Goal: Information Seeking & Learning: Find specific fact

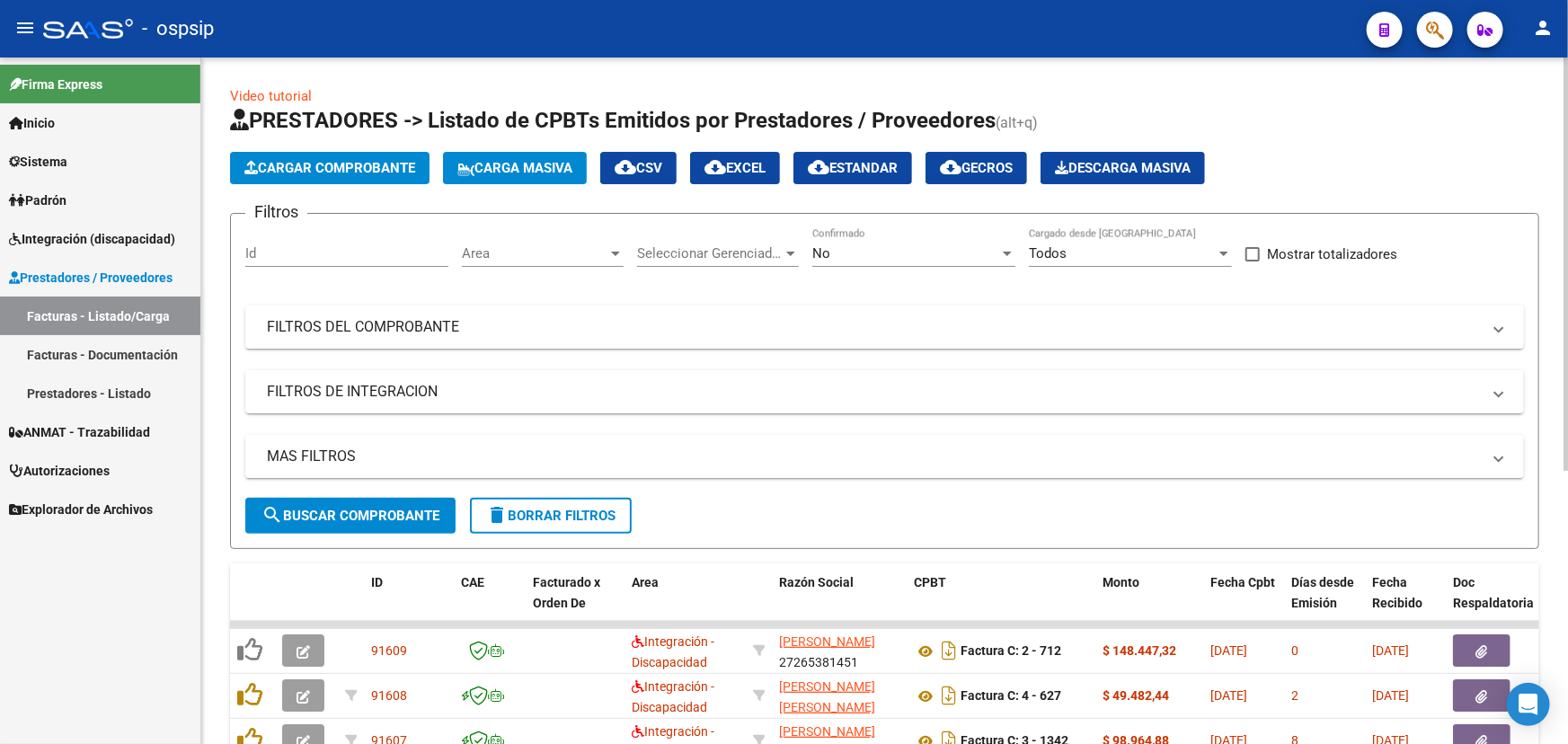
click at [571, 317] on mat-panel-title "FILTROS DEL COMPROBANTE" at bounding box center [874, 326] width 1214 height 20
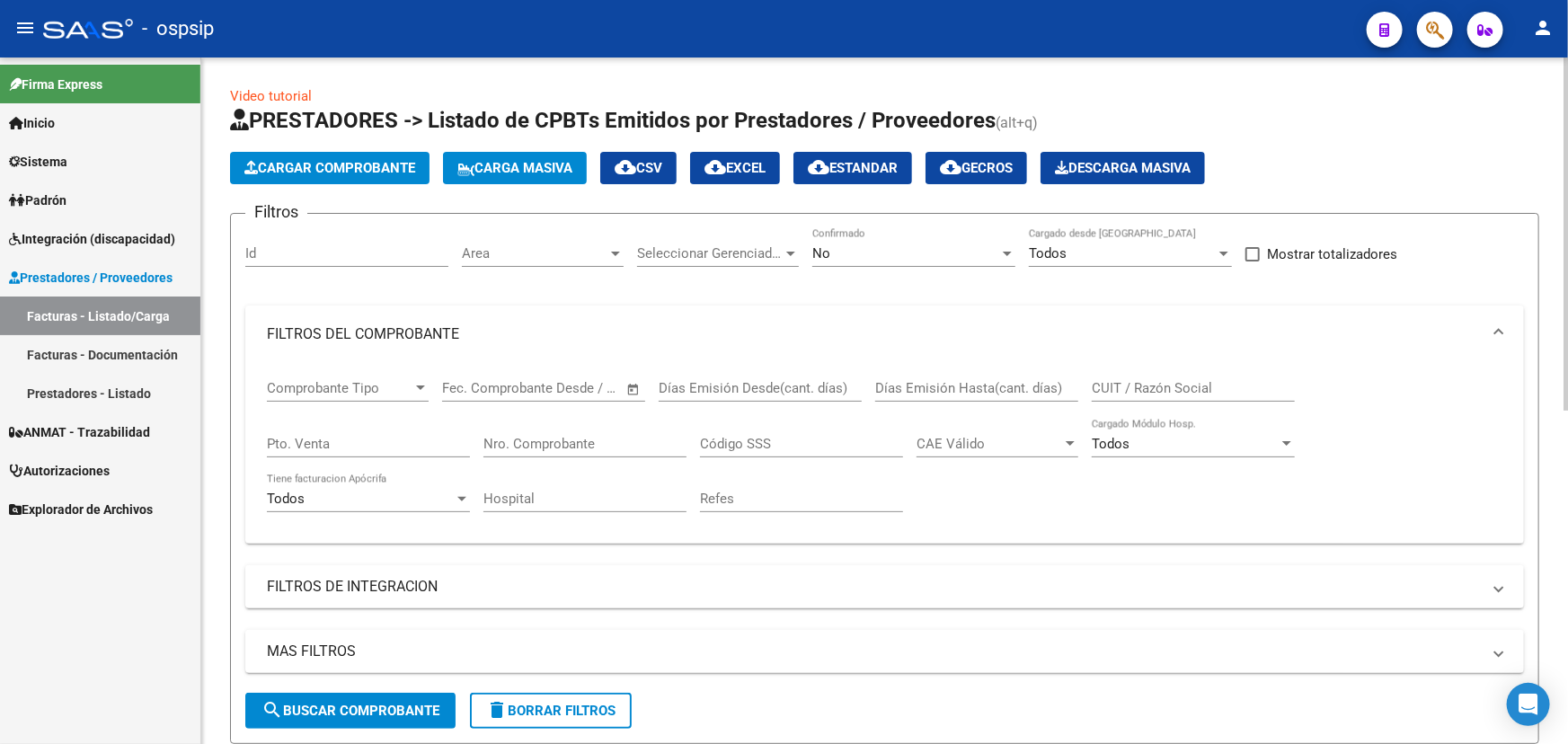
click at [587, 443] on input "Nro. Comprobante" at bounding box center [584, 444] width 203 height 16
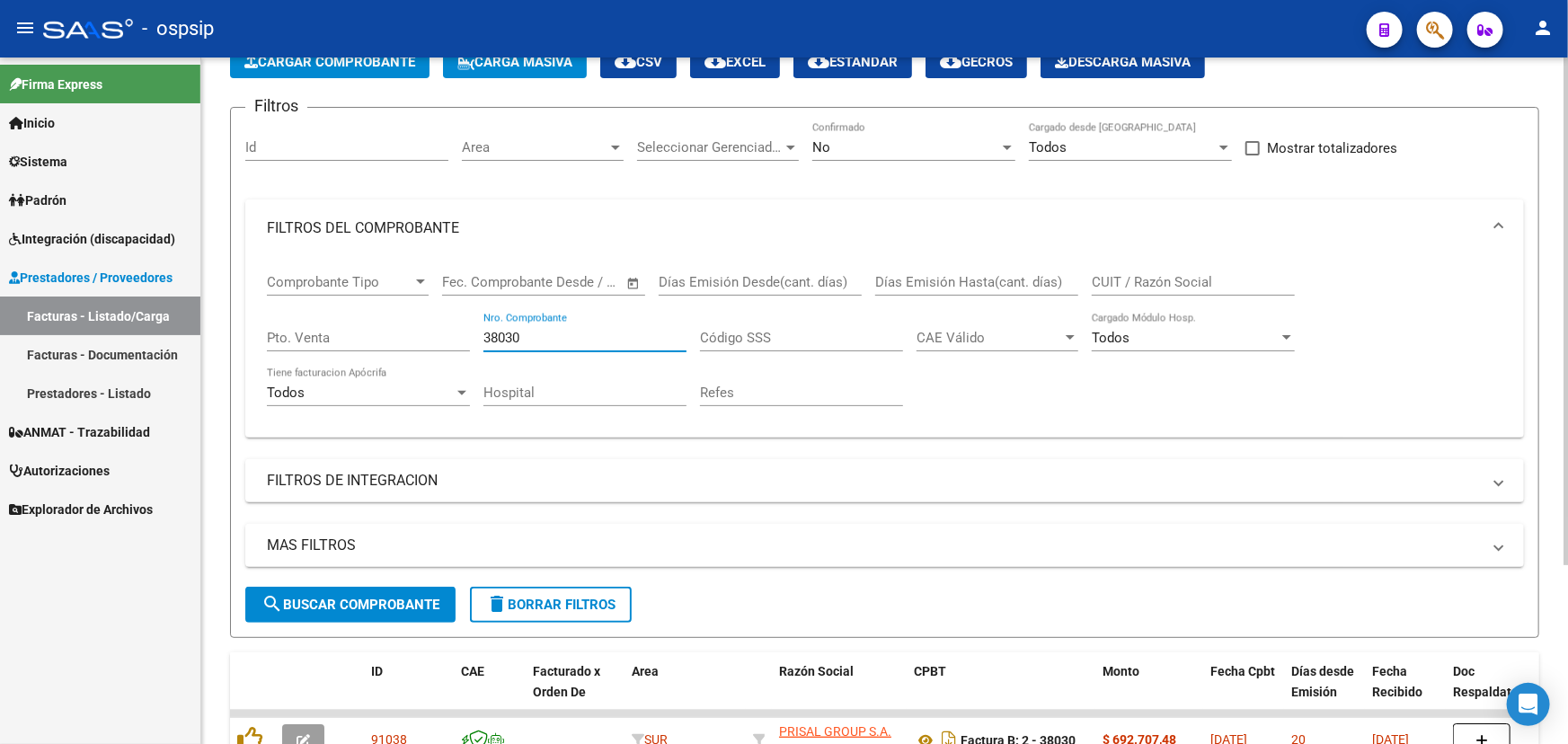
scroll to position [242, 0]
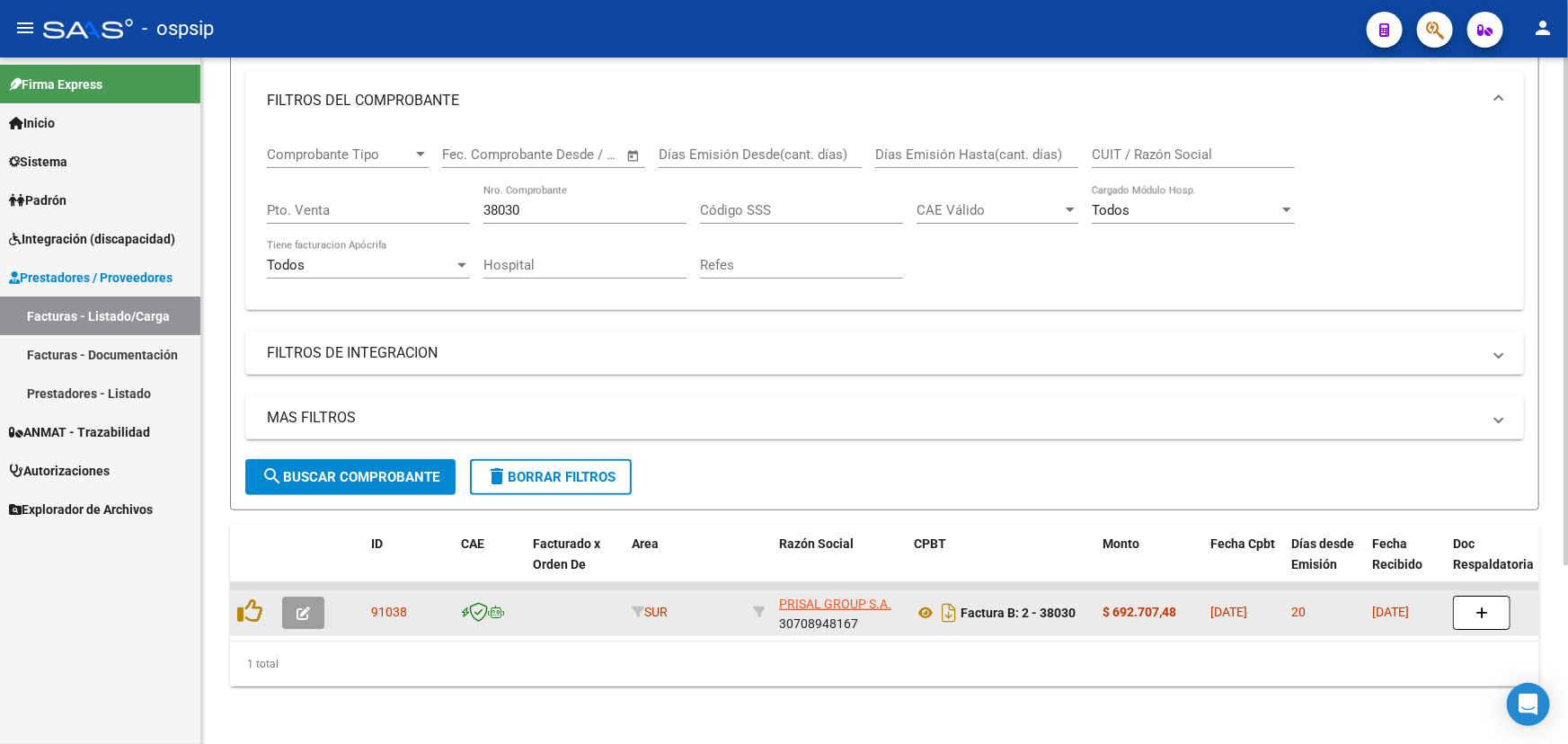
click at [391, 605] on span "91038" at bounding box center [389, 611] width 36 height 14
copy span "91038"
click at [917, 602] on icon at bounding box center [925, 612] width 23 height 22
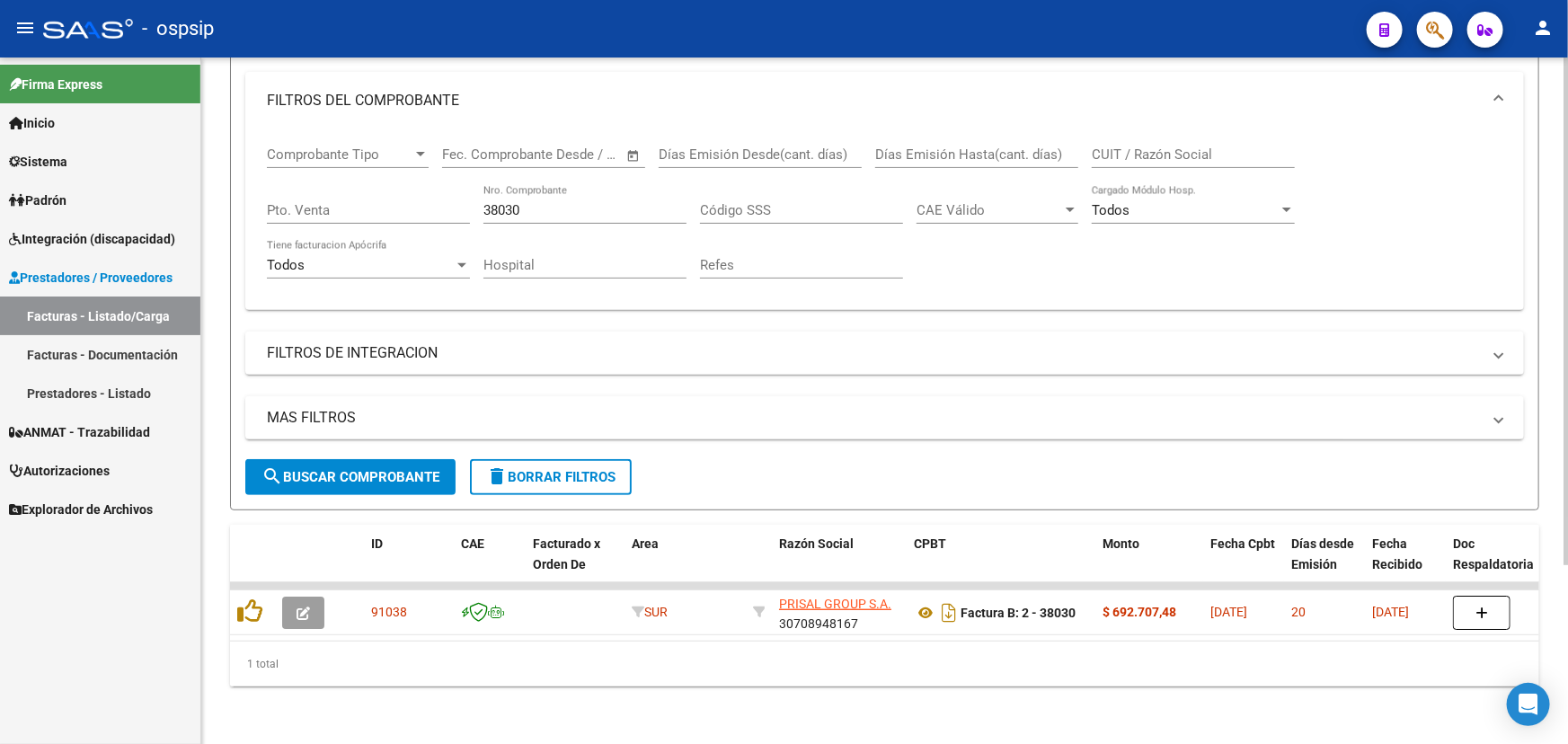
click at [535, 189] on div "38030 Nro. Comprobante" at bounding box center [584, 204] width 203 height 38
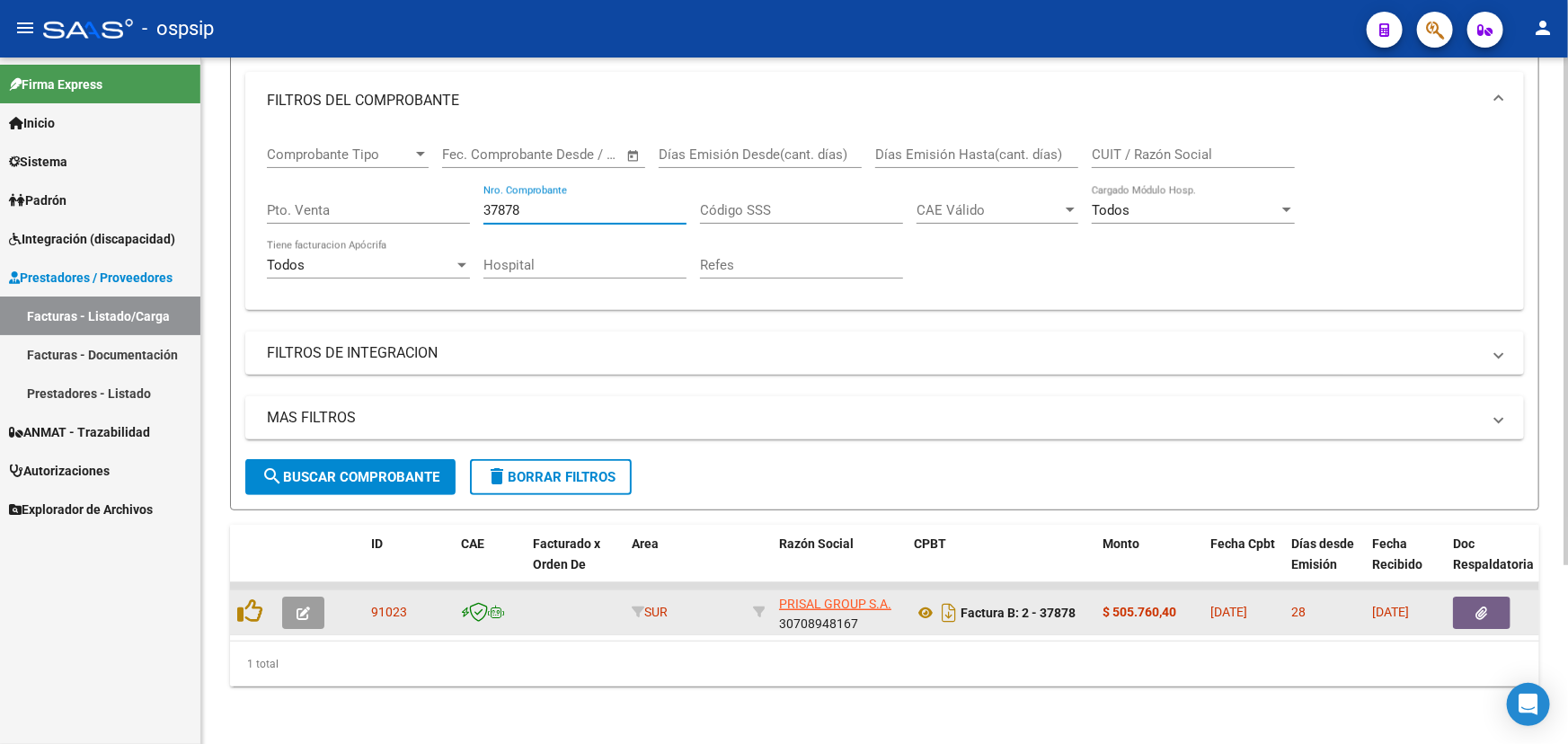
click at [394, 605] on span "91023" at bounding box center [389, 611] width 36 height 14
drag, startPoint x: 394, startPoint y: 599, endPoint x: 380, endPoint y: 602, distance: 14.3
click at [380, 605] on span "91023" at bounding box center [389, 611] width 36 height 14
click at [381, 605] on span "91023" at bounding box center [389, 611] width 36 height 14
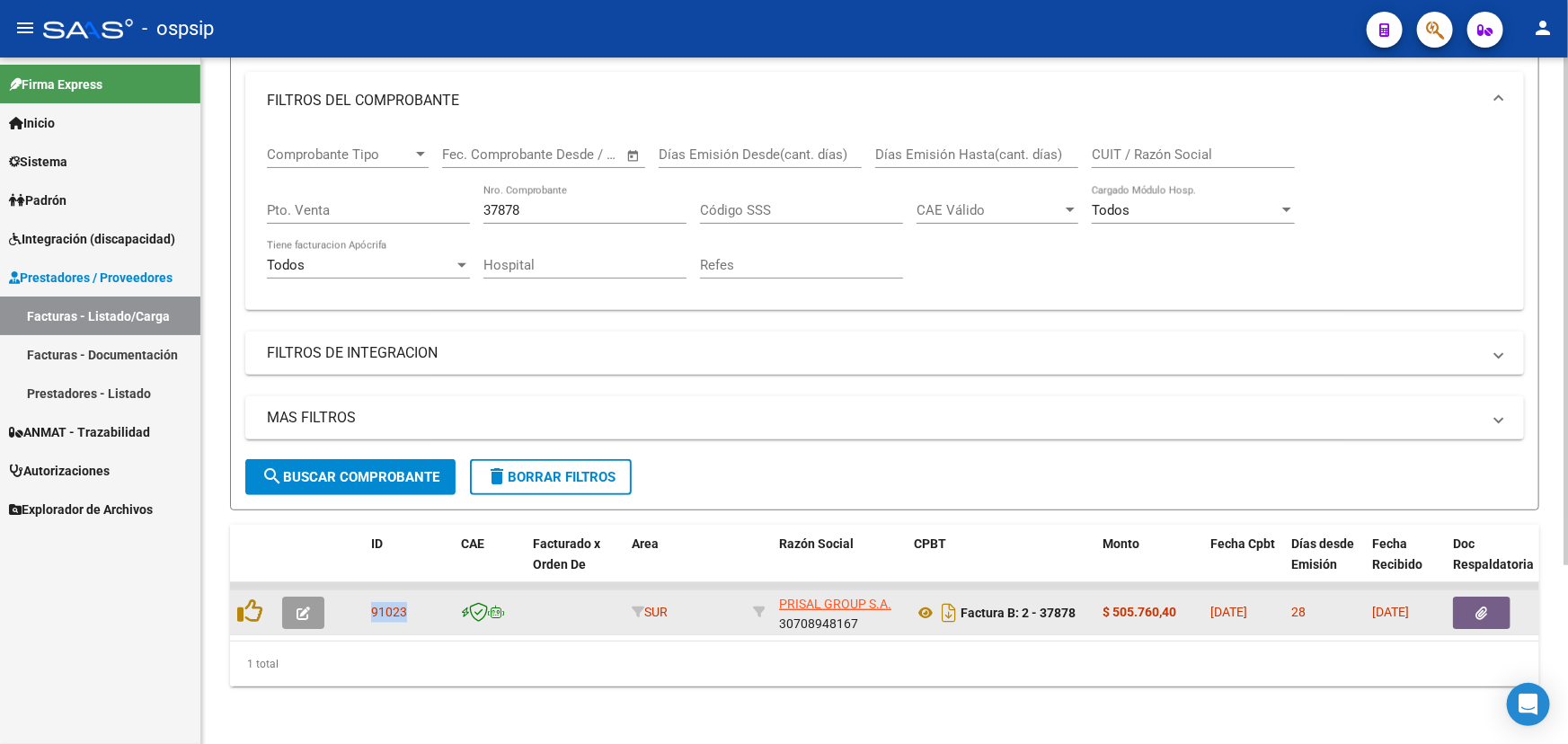
copy span "91023"
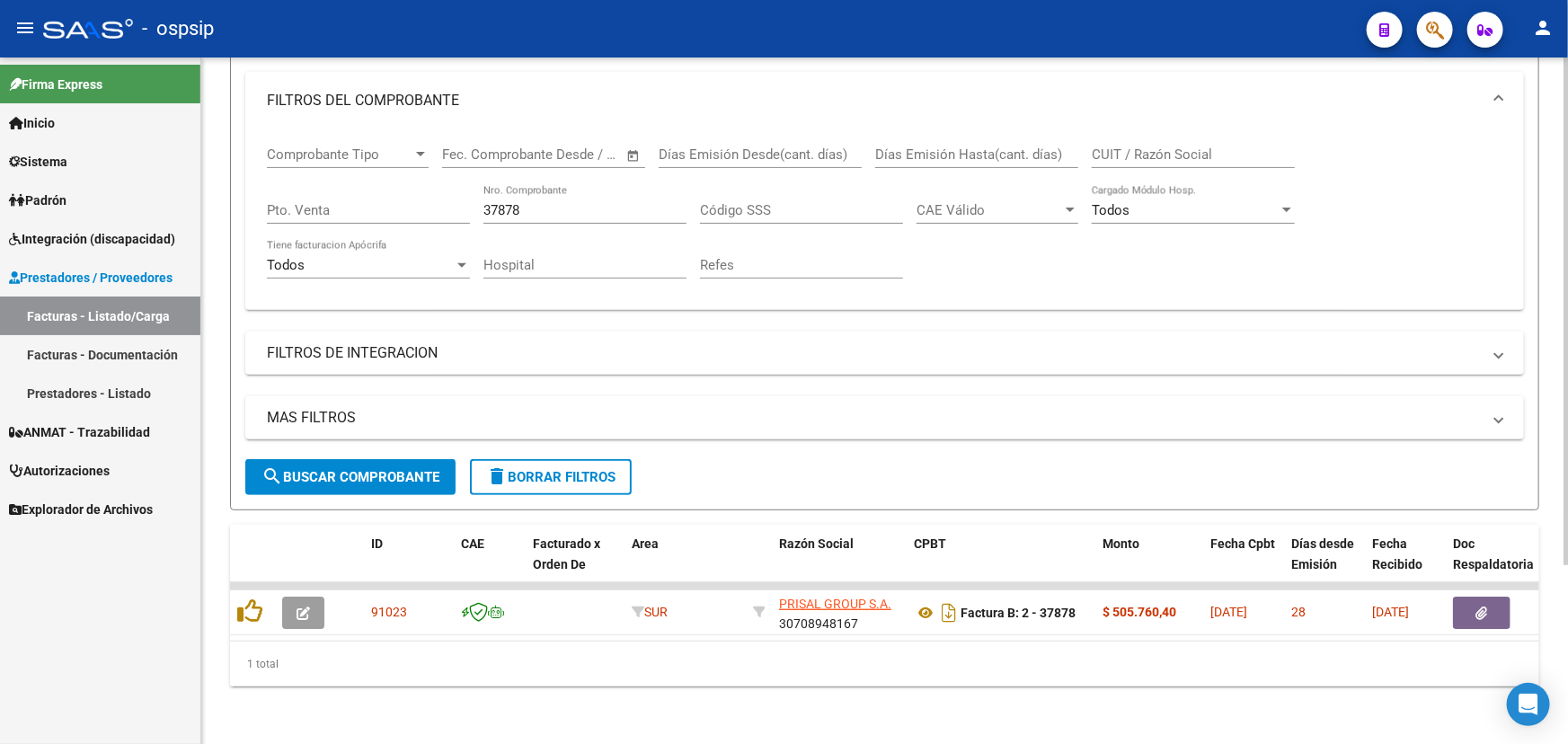
click at [530, 187] on div "37878 Nro. Comprobante" at bounding box center [584, 204] width 203 height 38
click at [514, 202] on input "37878" at bounding box center [584, 210] width 203 height 16
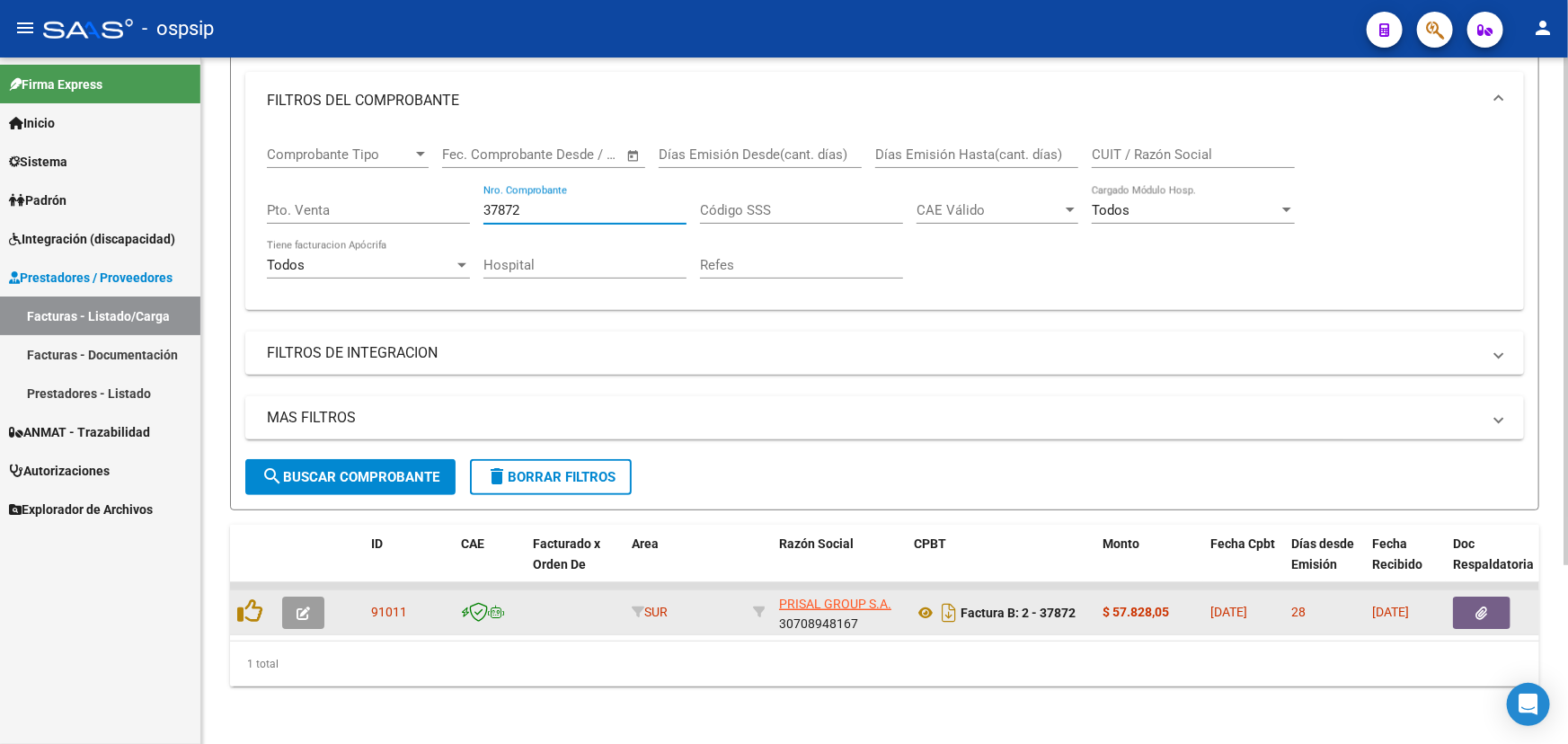
click at [400, 605] on span "91011" at bounding box center [389, 611] width 36 height 14
copy span "91011"
click at [915, 602] on icon at bounding box center [925, 612] width 23 height 22
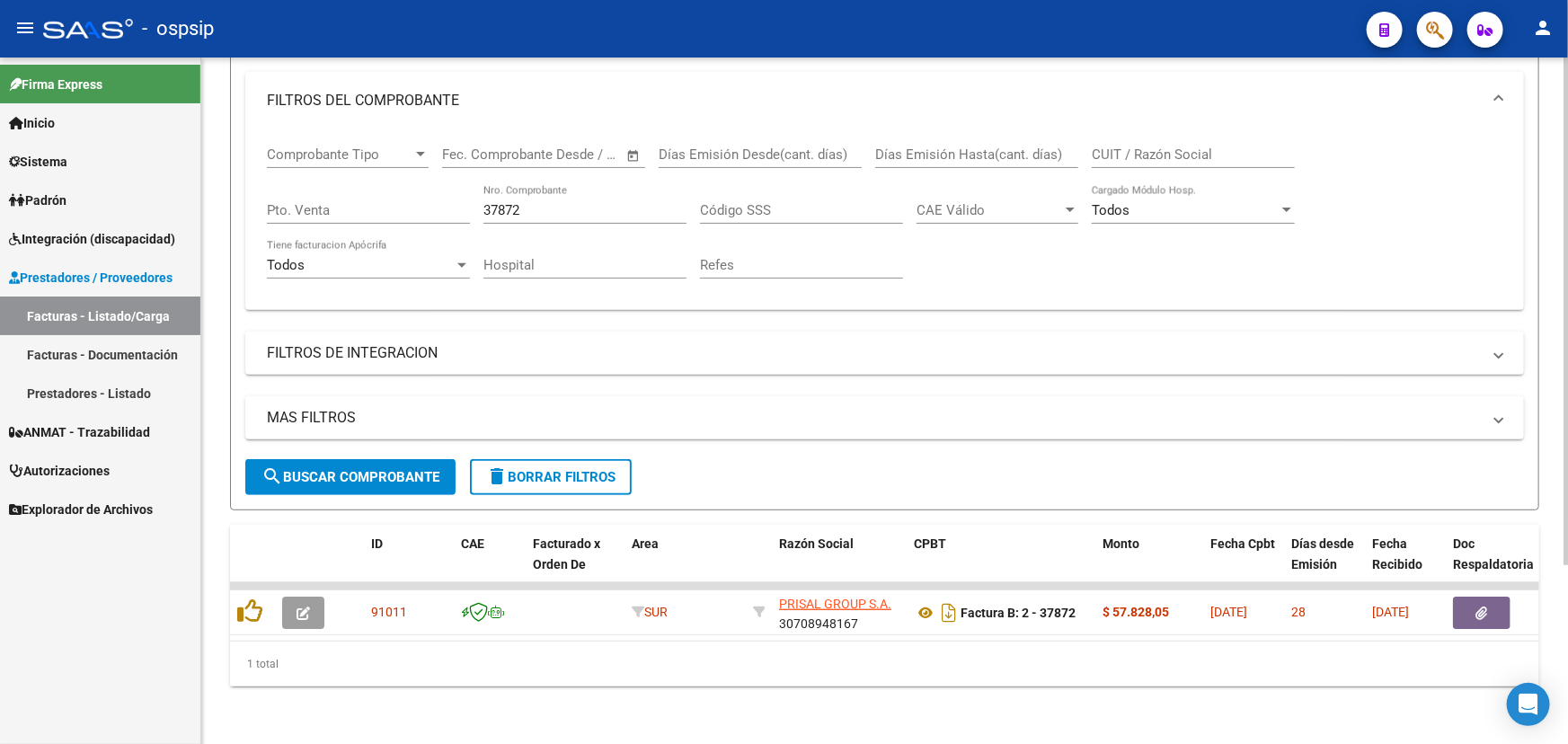
click at [530, 202] on input "37872" at bounding box center [584, 210] width 203 height 16
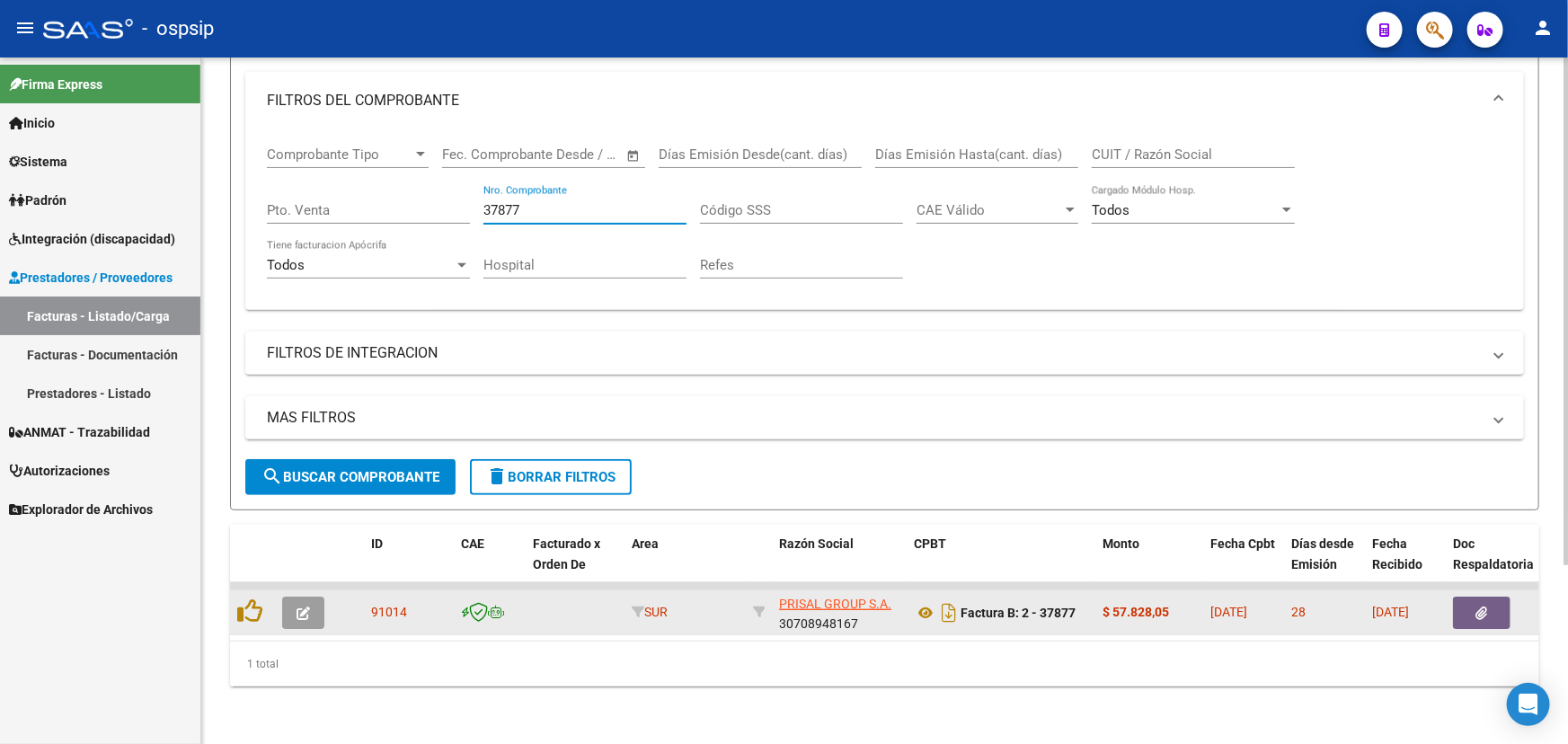
click at [397, 605] on span "91014" at bounding box center [389, 611] width 36 height 14
click at [396, 605] on span "91014" at bounding box center [389, 611] width 36 height 14
copy span "91014"
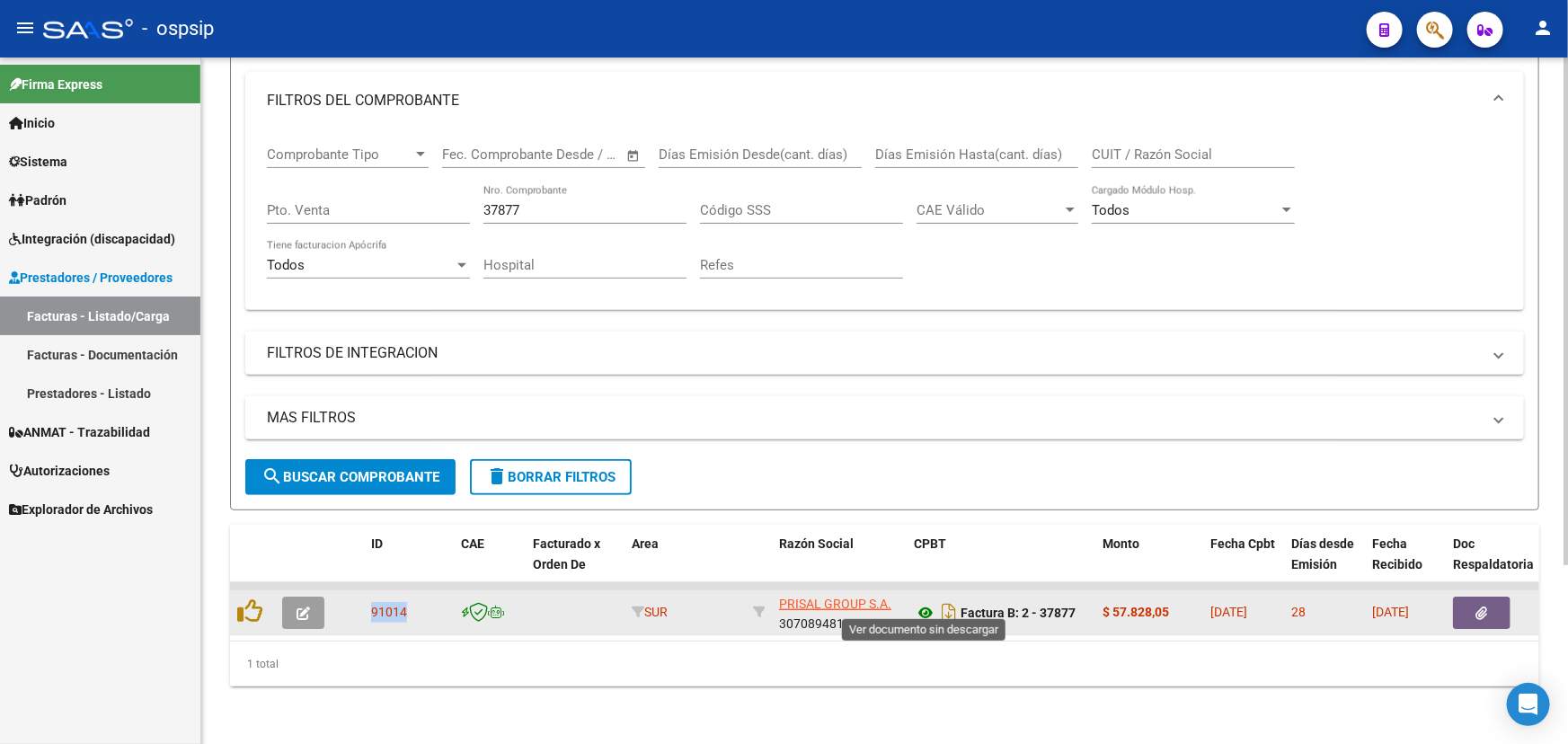
click at [926, 602] on icon at bounding box center [925, 612] width 23 height 22
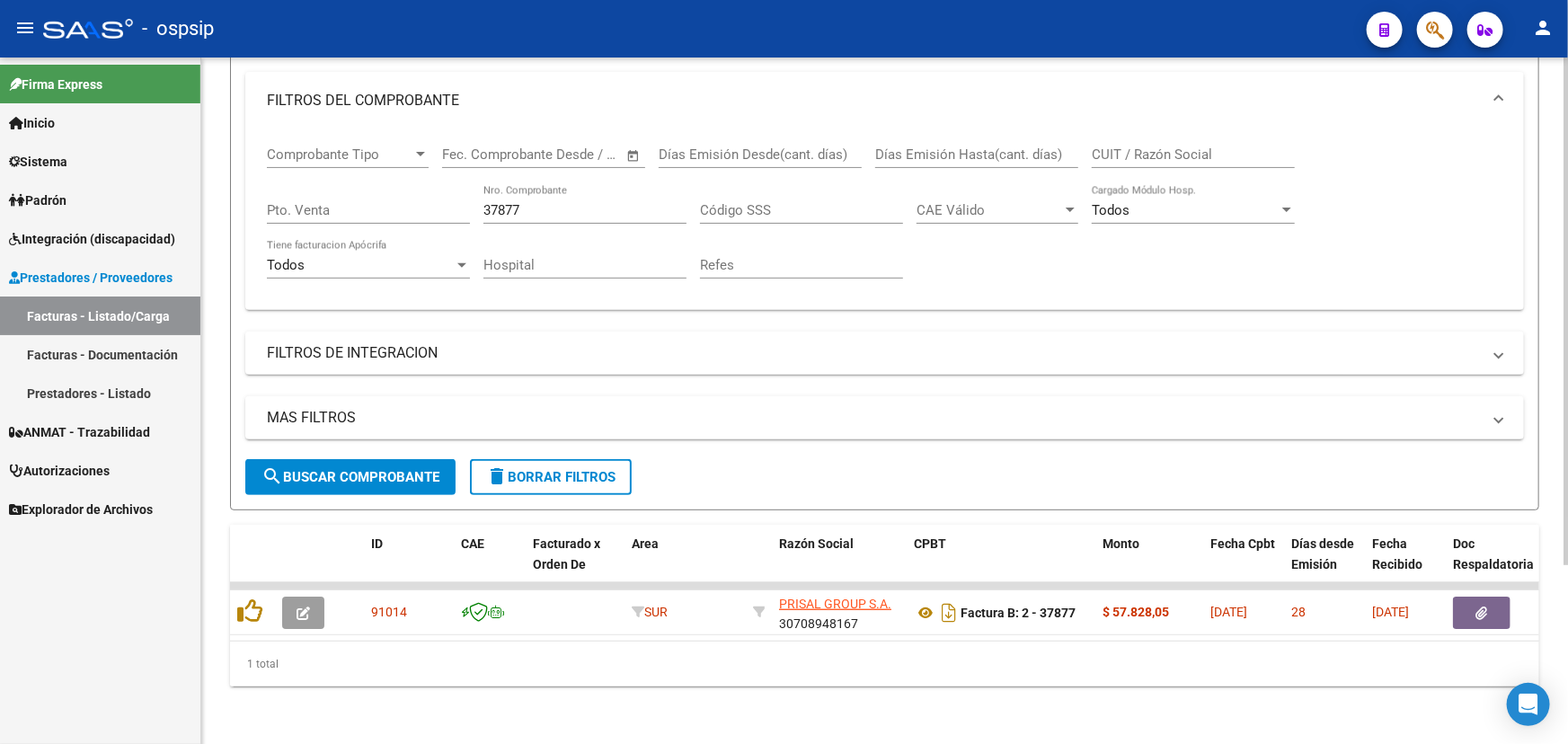
click at [1408, 203] on div "Comprobante Tipo Comprobante Tipo Fecha inicio – Fecha fin Fec. Comprobante Des…" at bounding box center [885, 213] width 1235 height 166
click at [561, 202] on input "37877" at bounding box center [584, 210] width 203 height 16
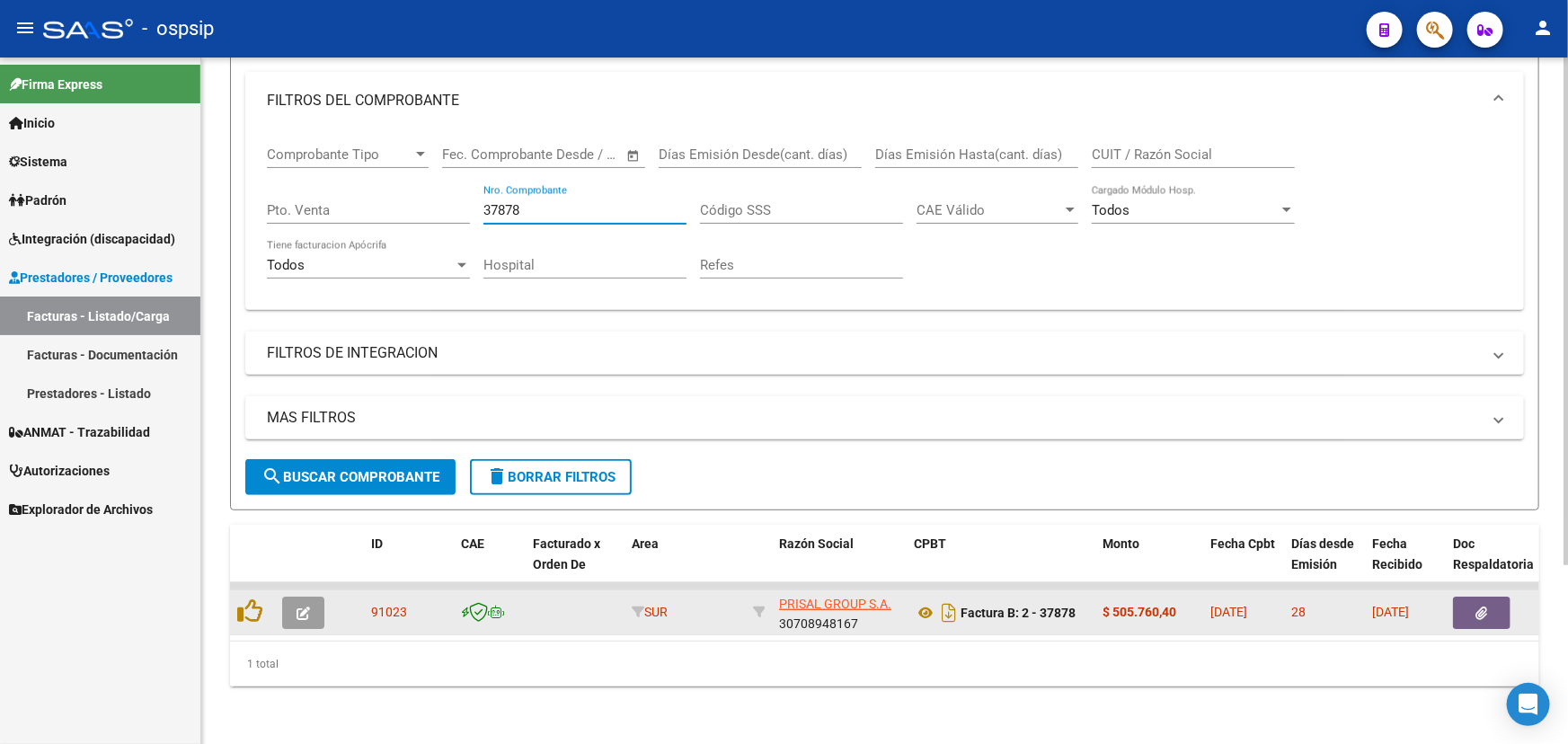
click at [378, 605] on span "91023" at bounding box center [389, 611] width 36 height 14
click at [377, 605] on span "91023" at bounding box center [389, 611] width 36 height 14
copy span "91023"
click at [924, 602] on icon at bounding box center [925, 612] width 23 height 22
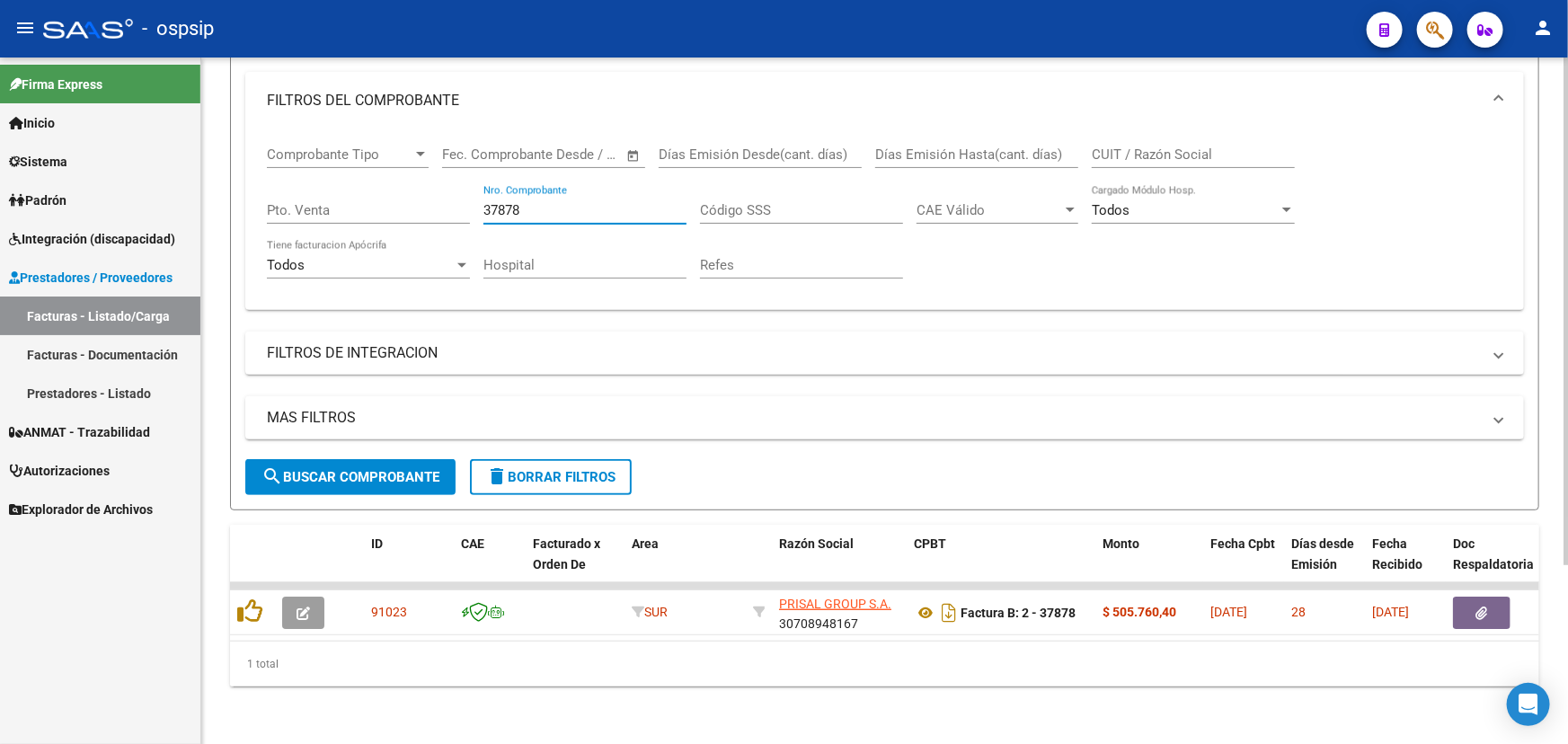
click at [533, 202] on input "37878" at bounding box center [584, 210] width 203 height 16
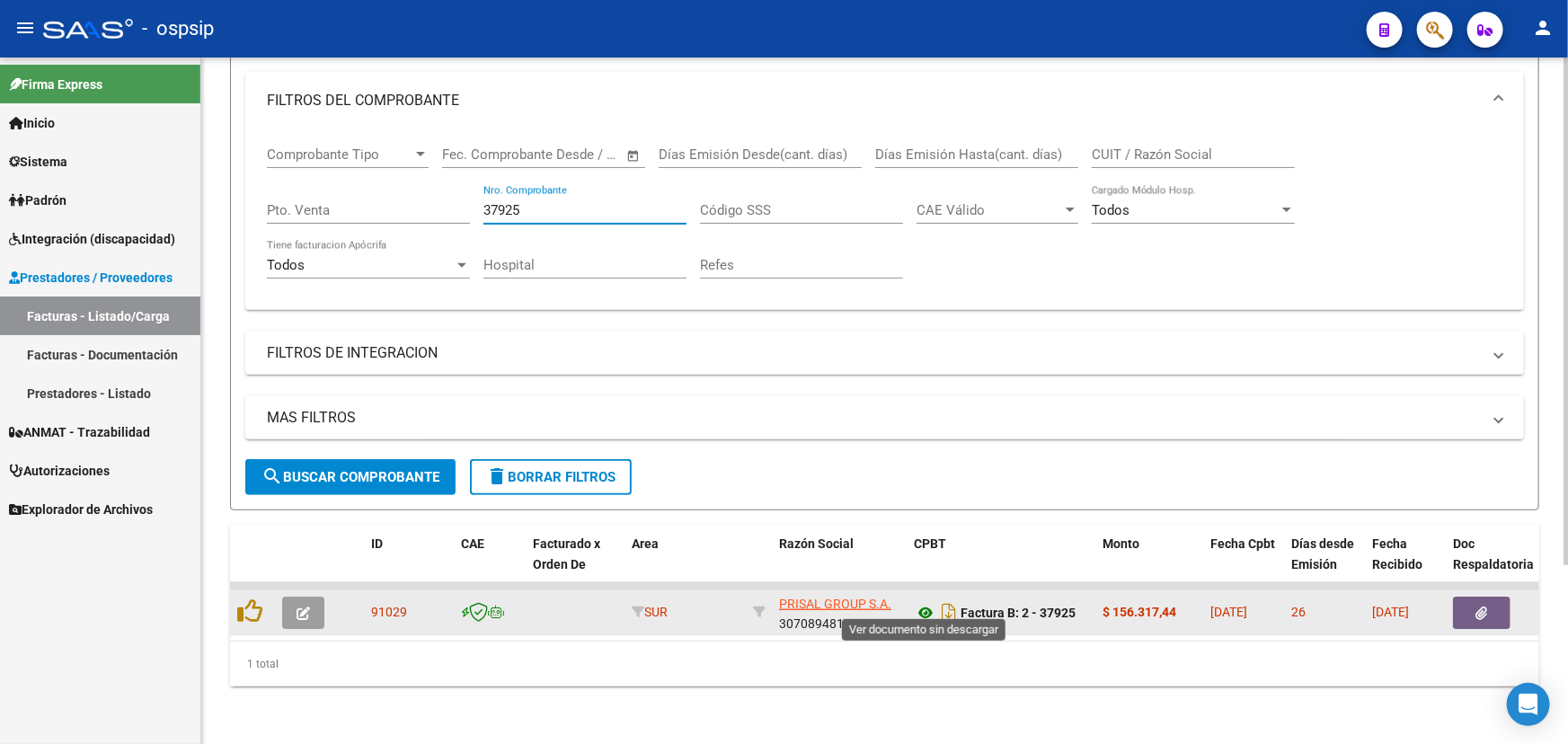
click at [930, 602] on icon at bounding box center [925, 612] width 23 height 22
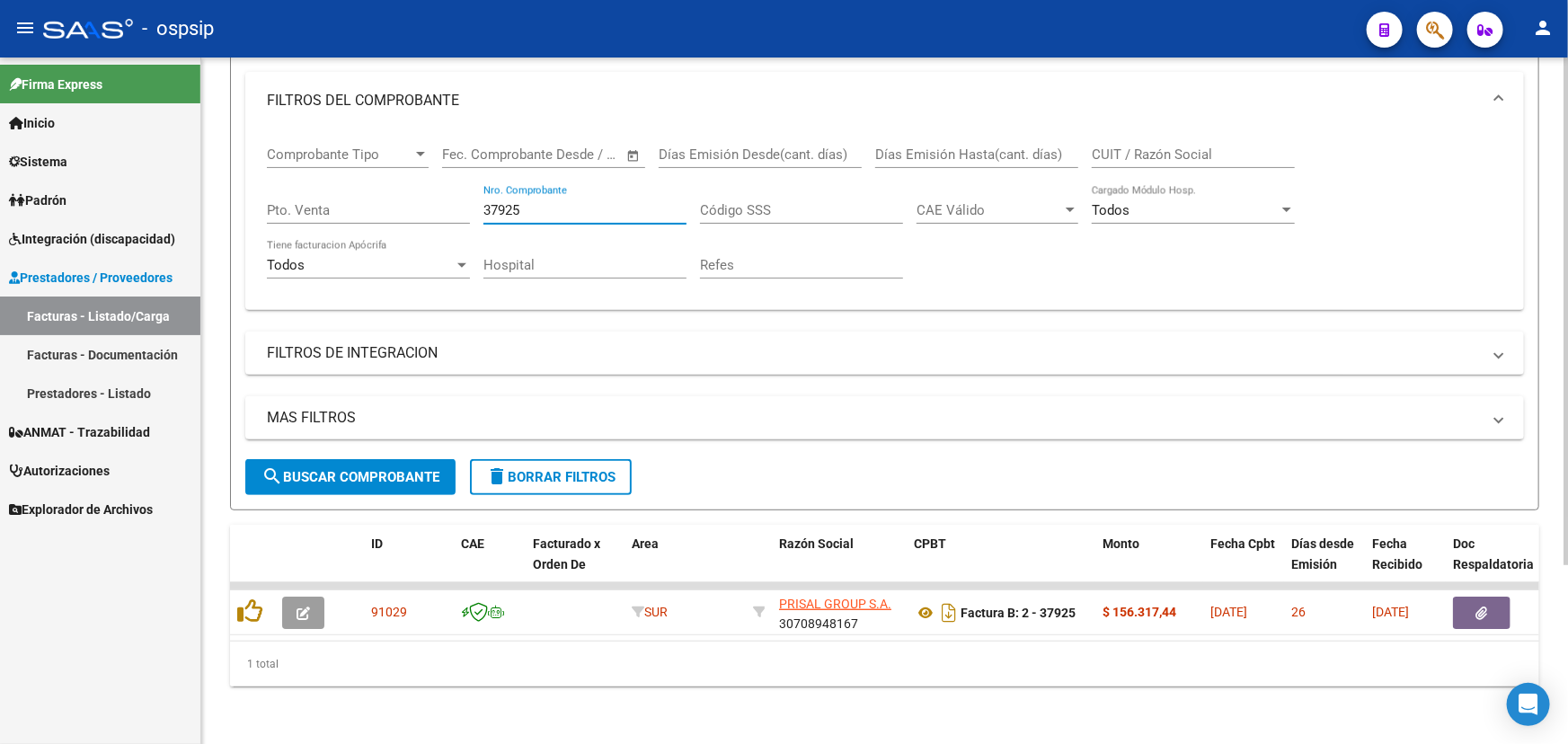
click at [553, 202] on input "37925" at bounding box center [584, 210] width 203 height 16
click at [551, 202] on input "37925" at bounding box center [584, 210] width 203 height 16
click at [511, 202] on input "37925" at bounding box center [584, 210] width 203 height 16
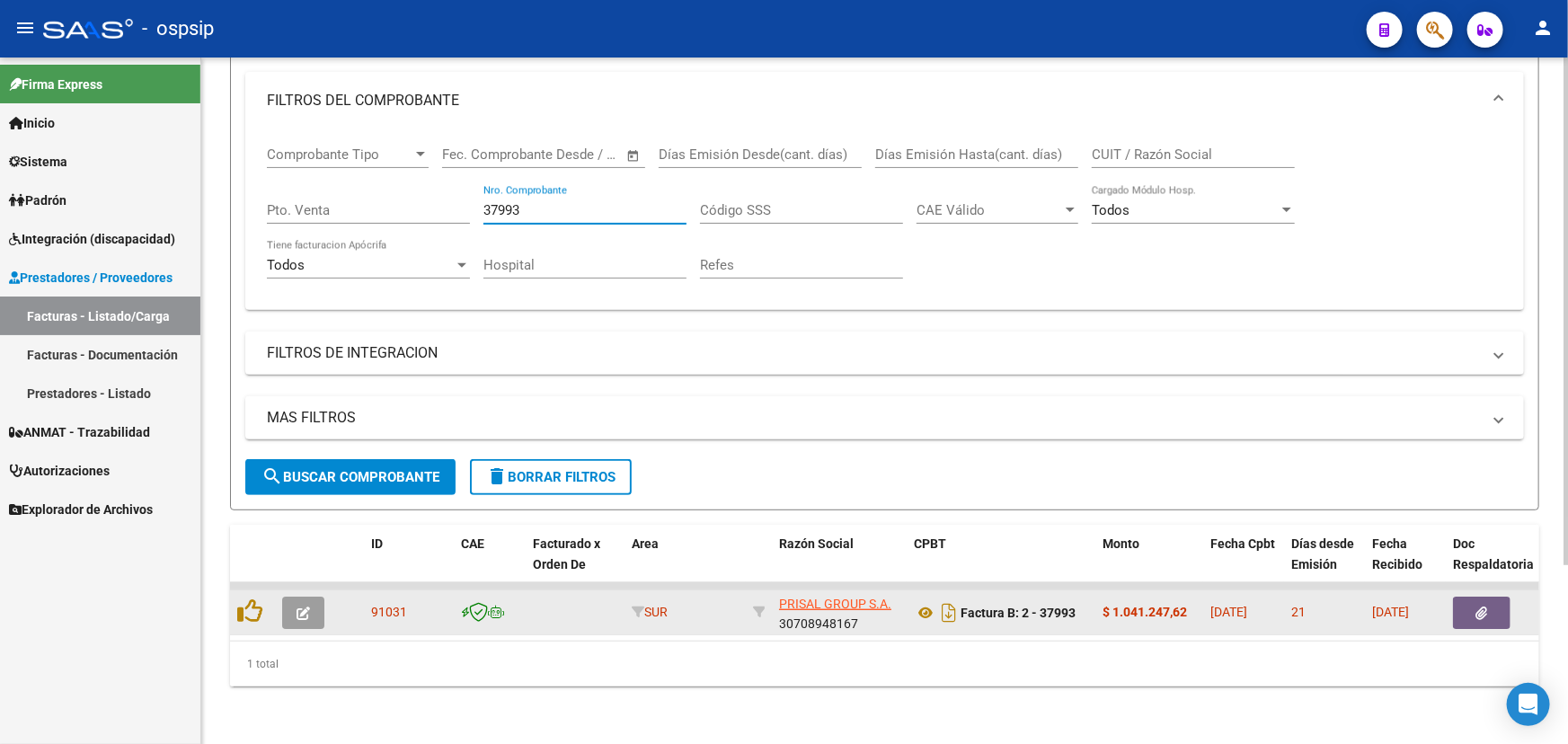
click at [379, 605] on span "91031" at bounding box center [389, 611] width 36 height 14
copy span "91031"
click at [915, 605] on icon at bounding box center [925, 612] width 23 height 22
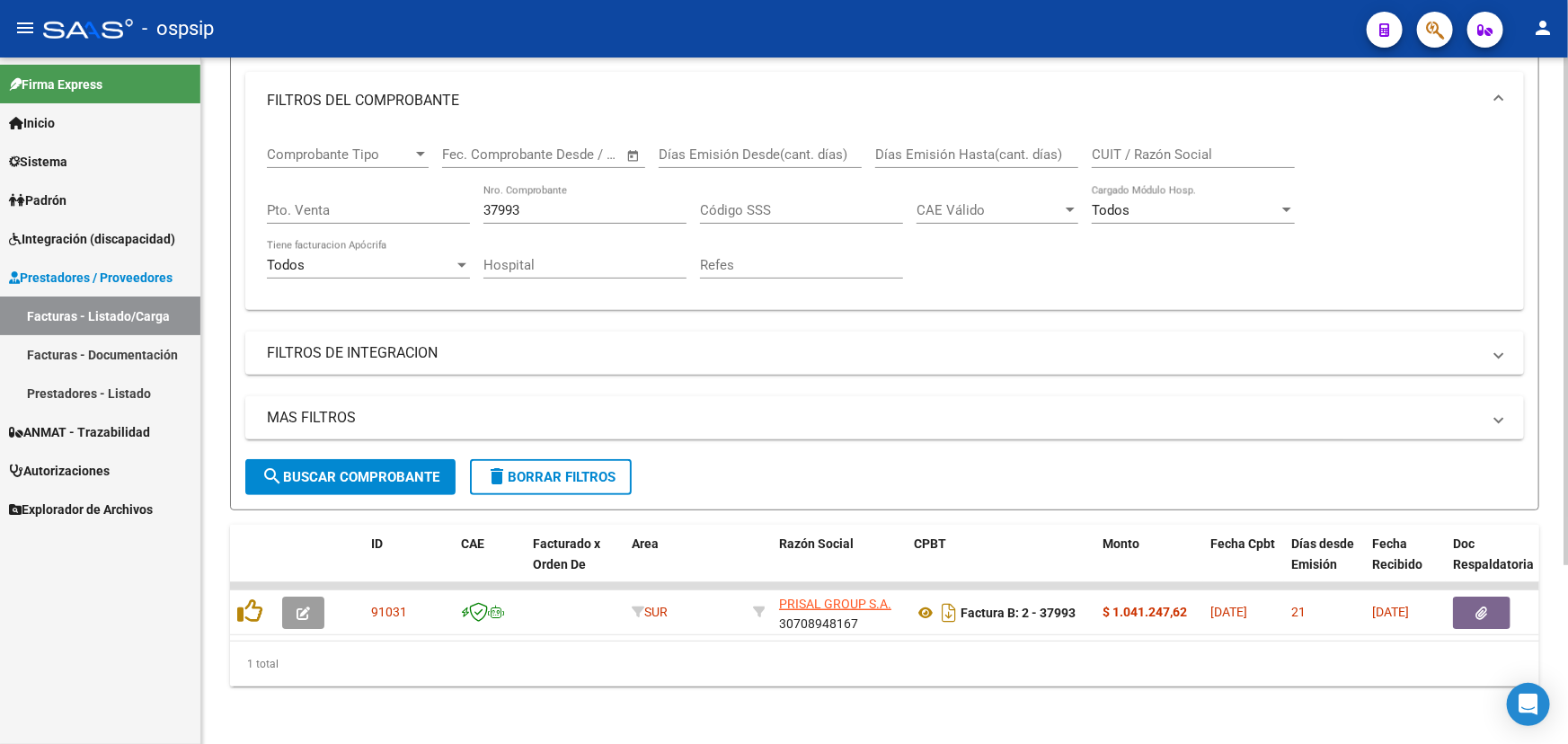
click at [490, 202] on input "37993" at bounding box center [584, 210] width 203 height 16
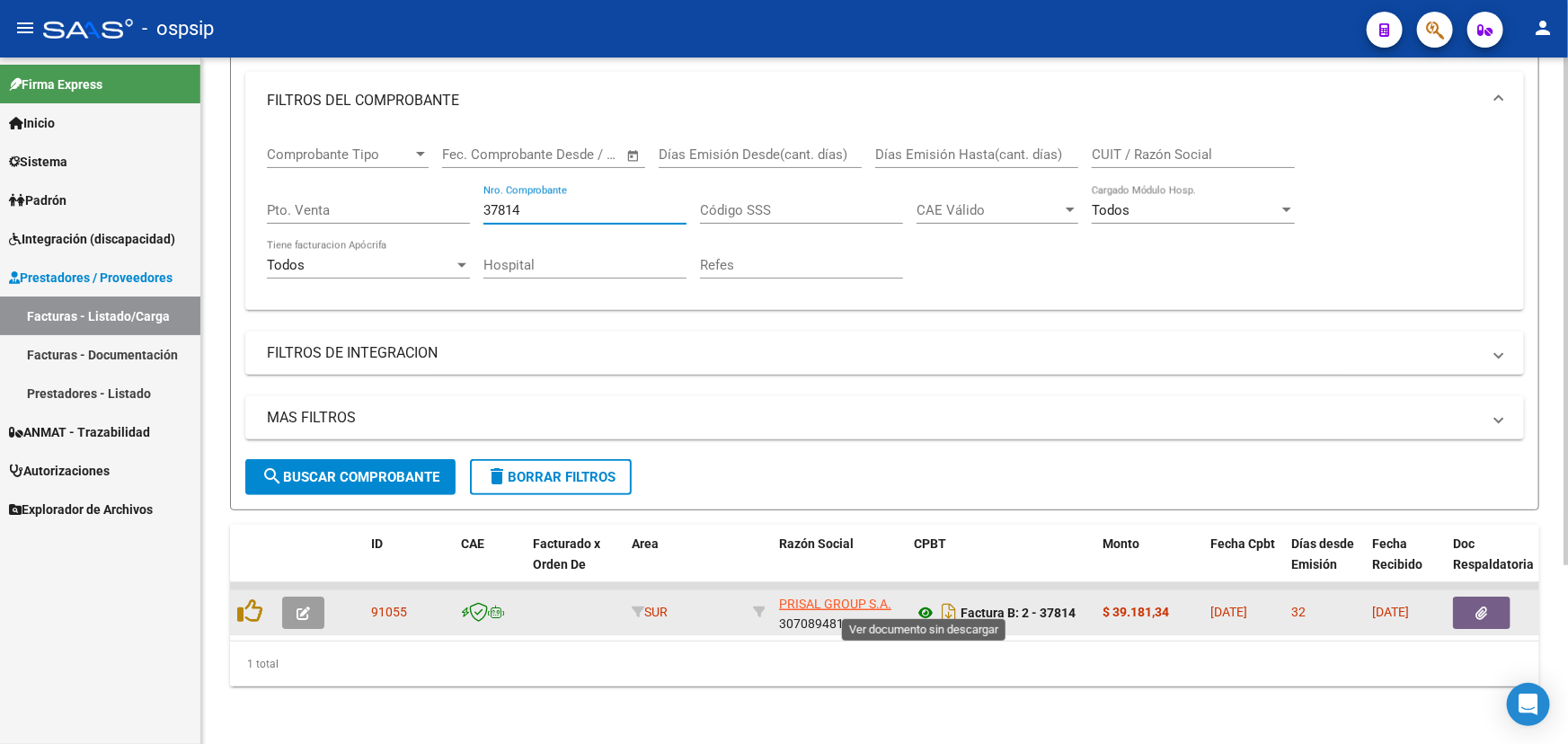
type input "37814"
click at [925, 602] on icon at bounding box center [925, 612] width 23 height 22
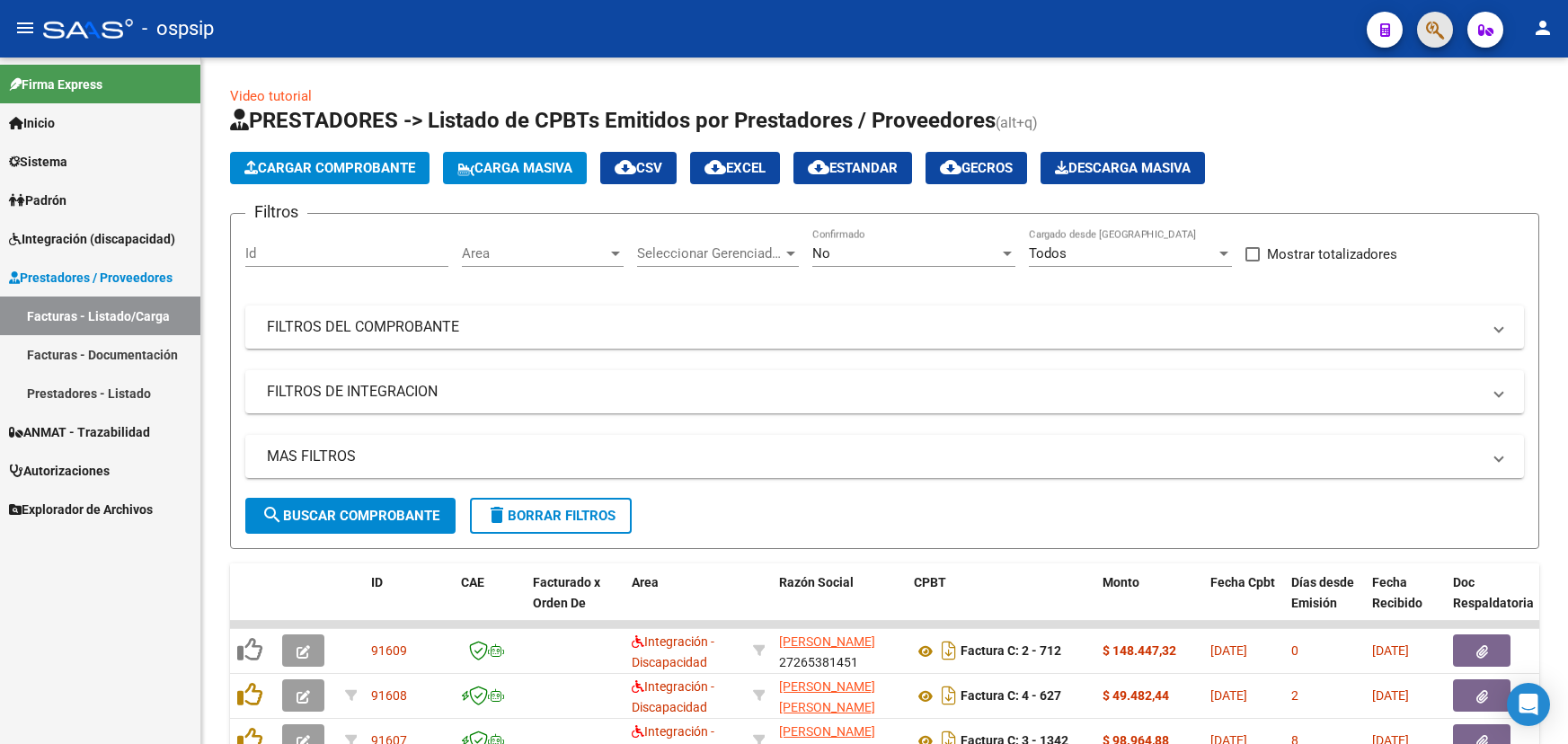
click at [1437, 11] on span "button" at bounding box center [1434, 30] width 18 height 37
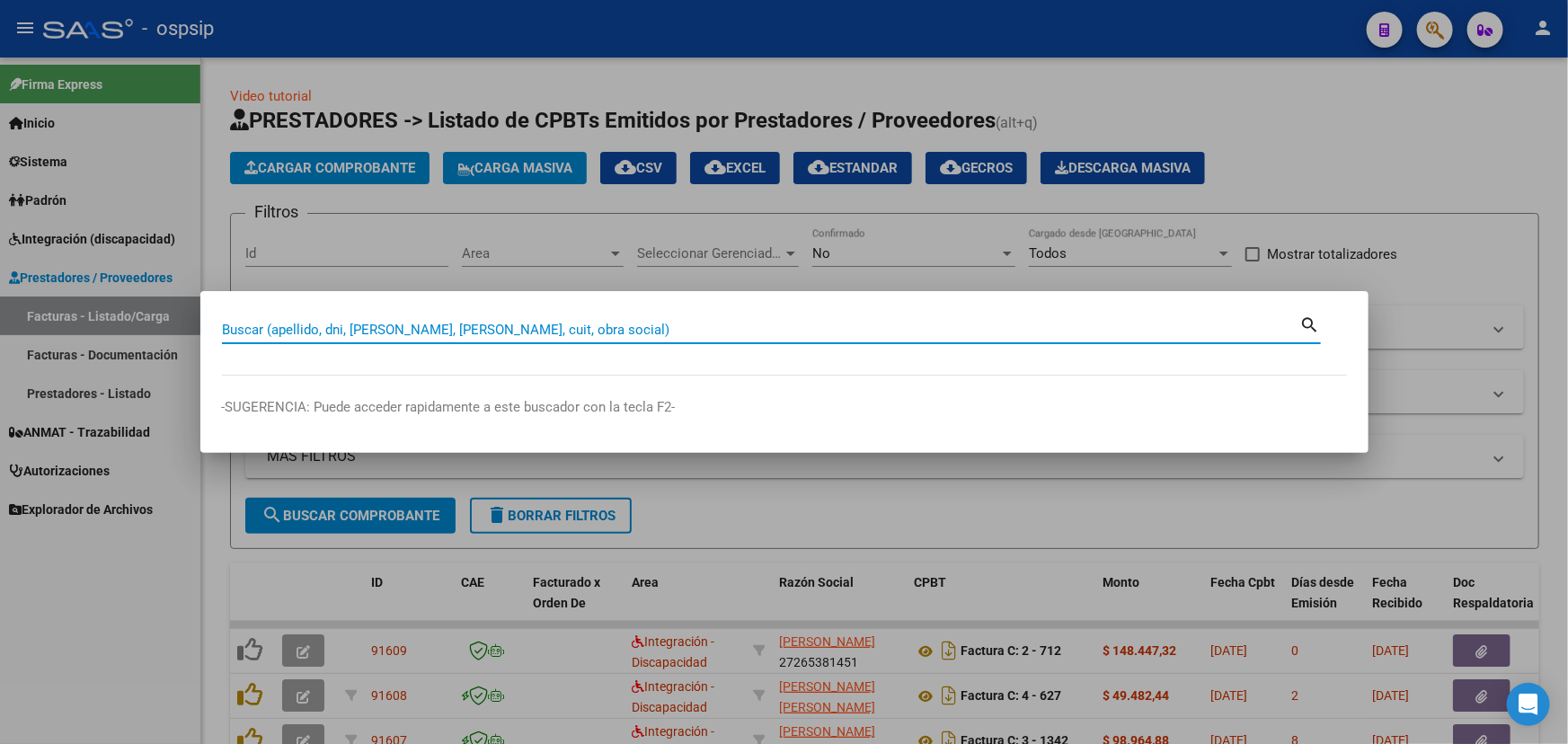
paste input "20568225464"
type input "20568225464"
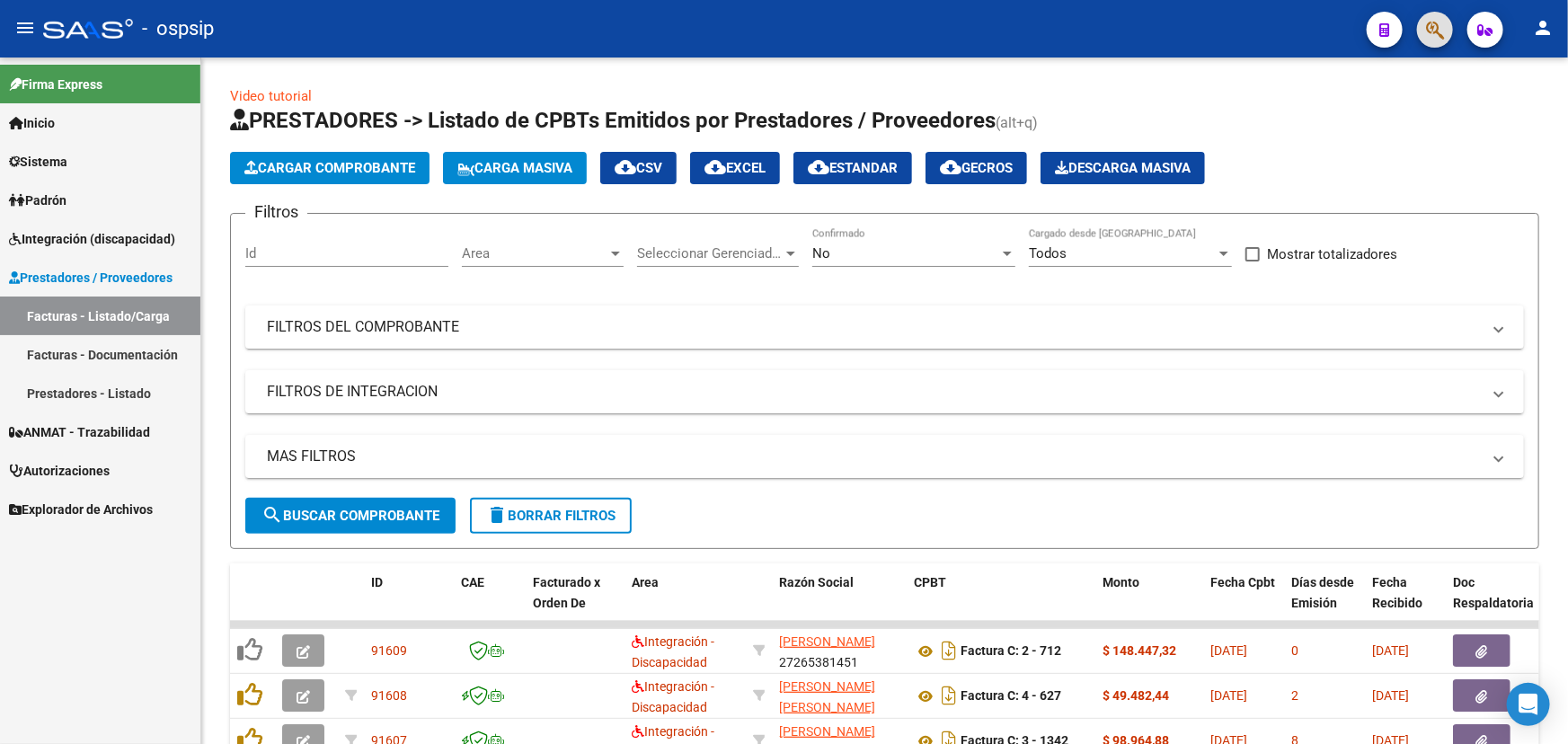
click at [1438, 34] on icon "button" at bounding box center [1434, 31] width 18 height 21
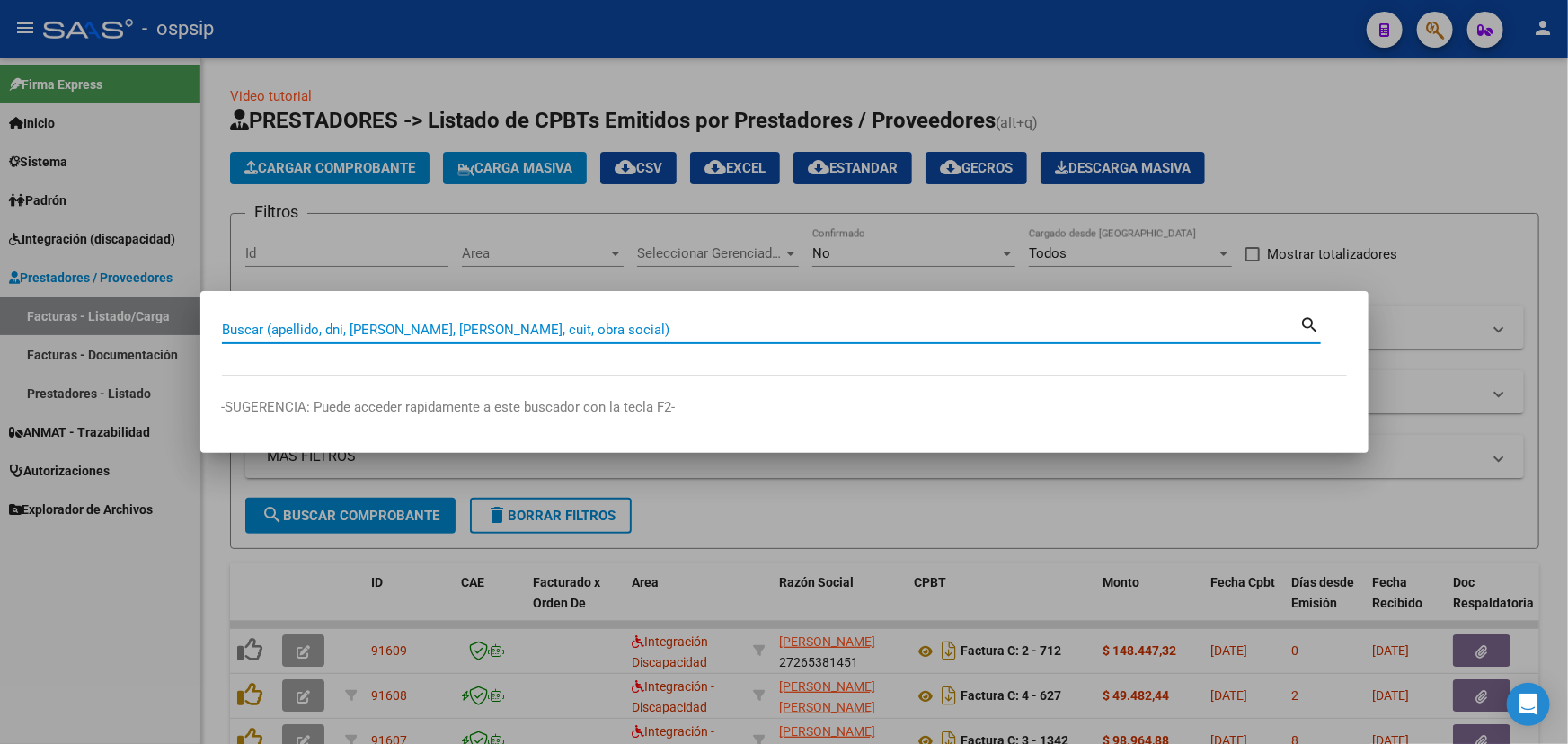
paste input "26822546"
type input "26822546"
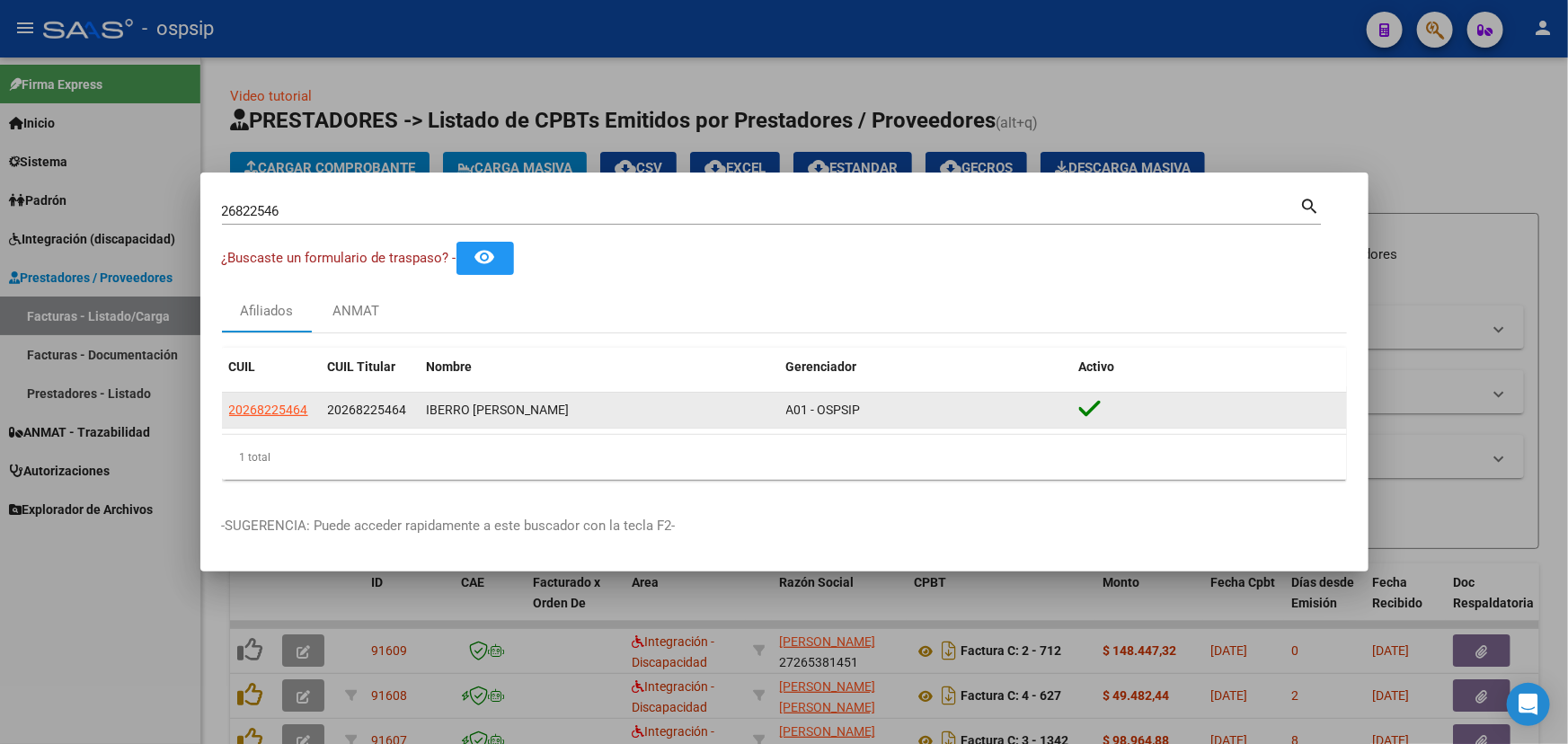
drag, startPoint x: 329, startPoint y: 411, endPoint x: 408, endPoint y: 411, distance: 79.0
click at [408, 411] on div "20268225464" at bounding box center [370, 410] width 84 height 21
copy span "20268225464"
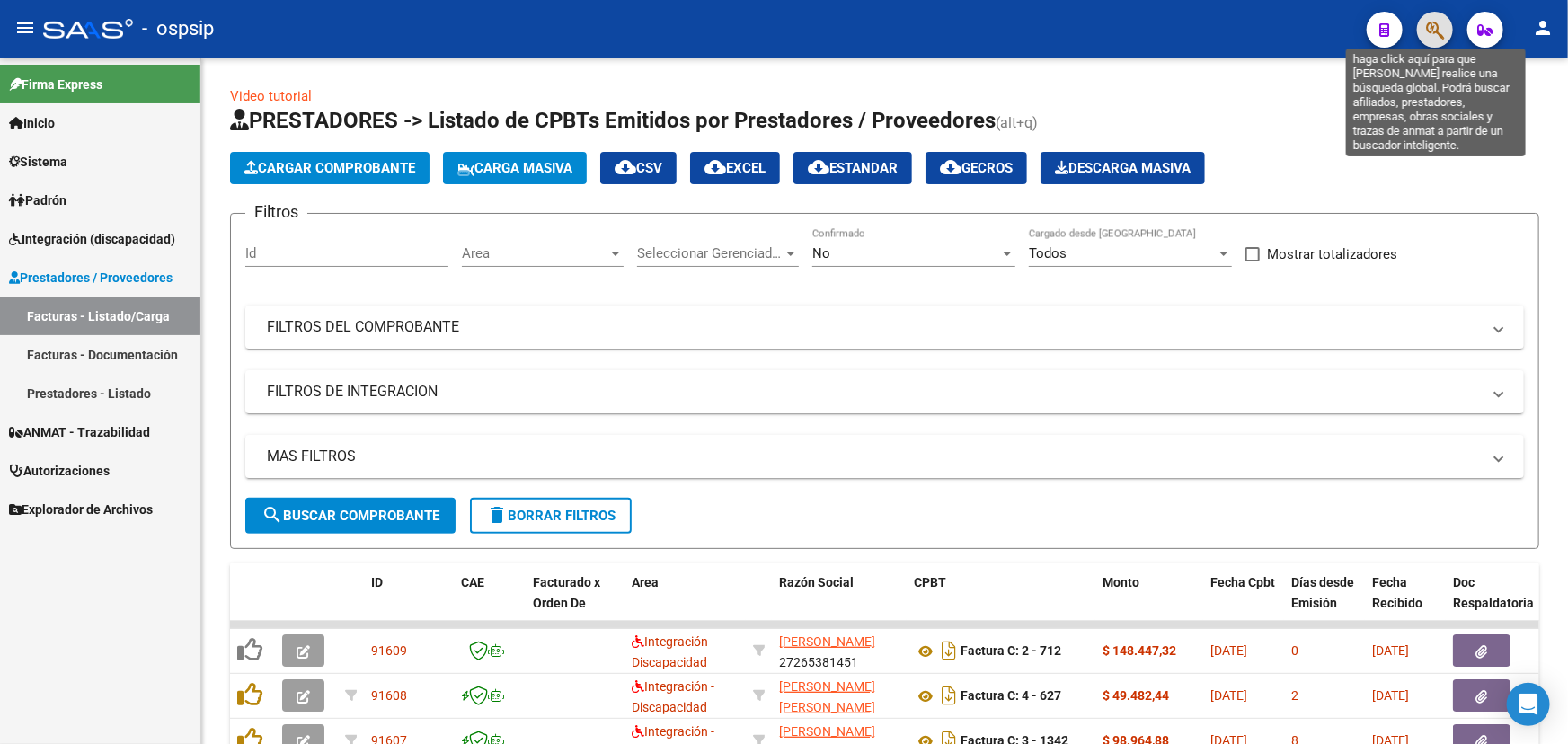
click at [1432, 26] on icon "button" at bounding box center [1434, 31] width 18 height 21
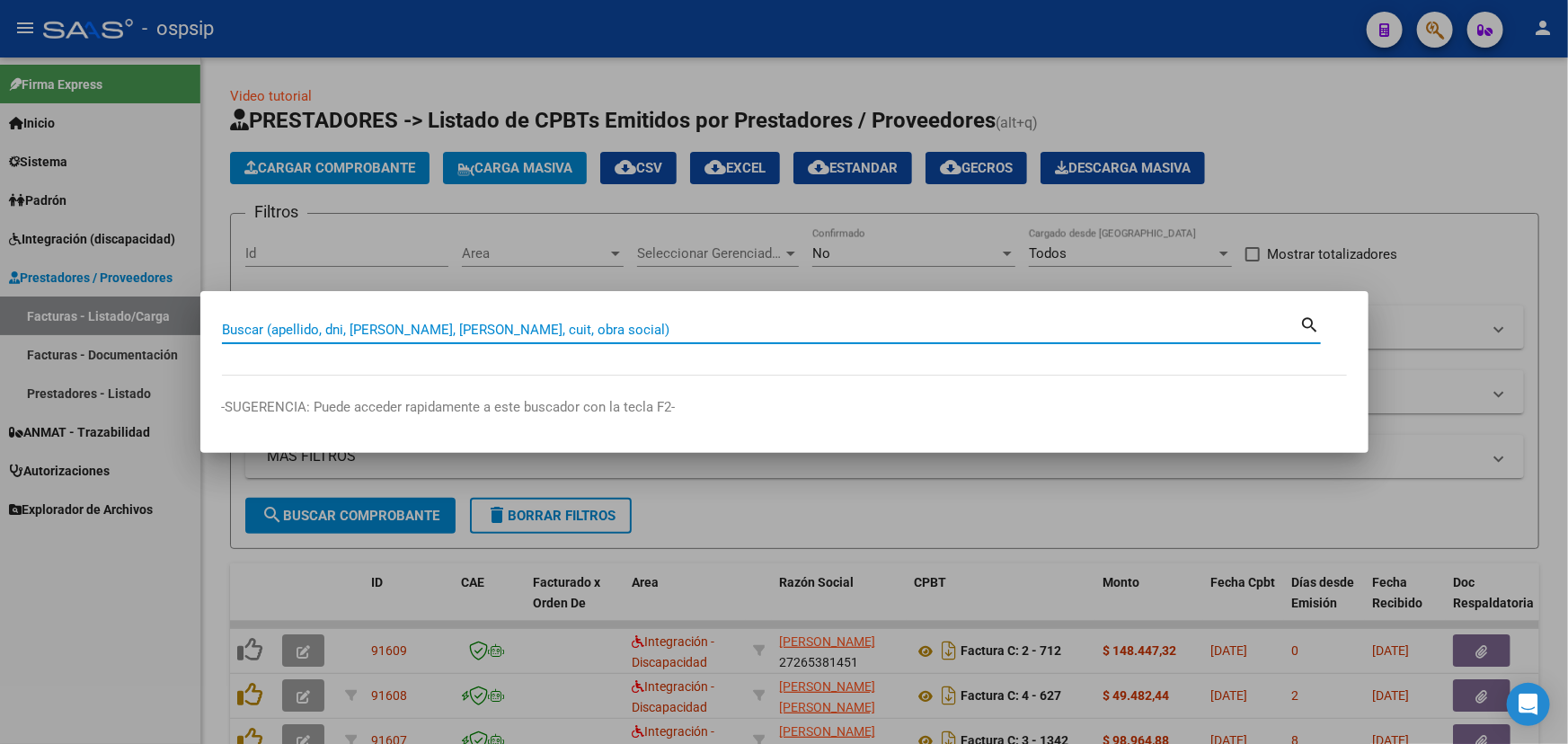
paste input "29929145"
type input "29929145"
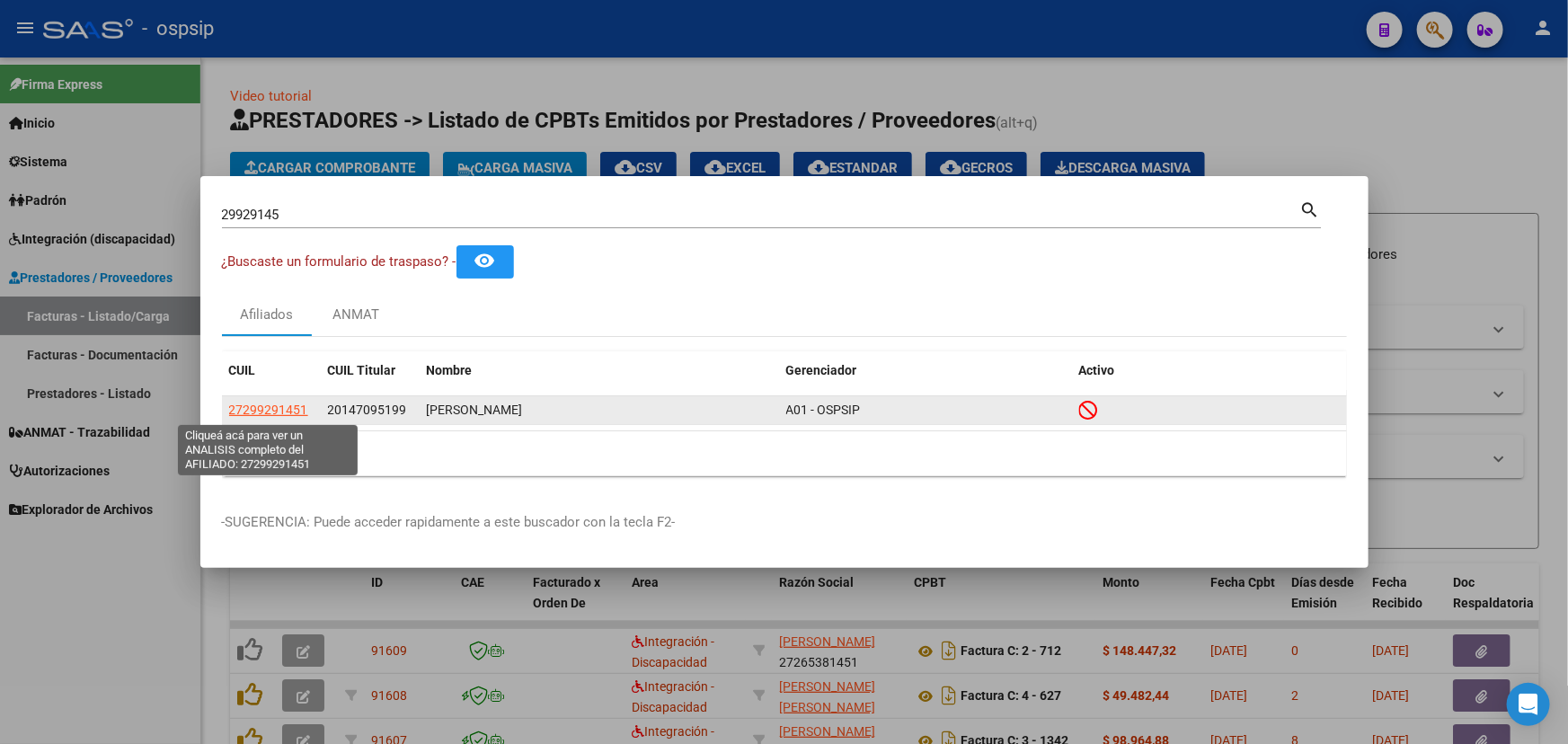
click at [260, 404] on span "27299291451" at bounding box center [268, 409] width 79 height 14
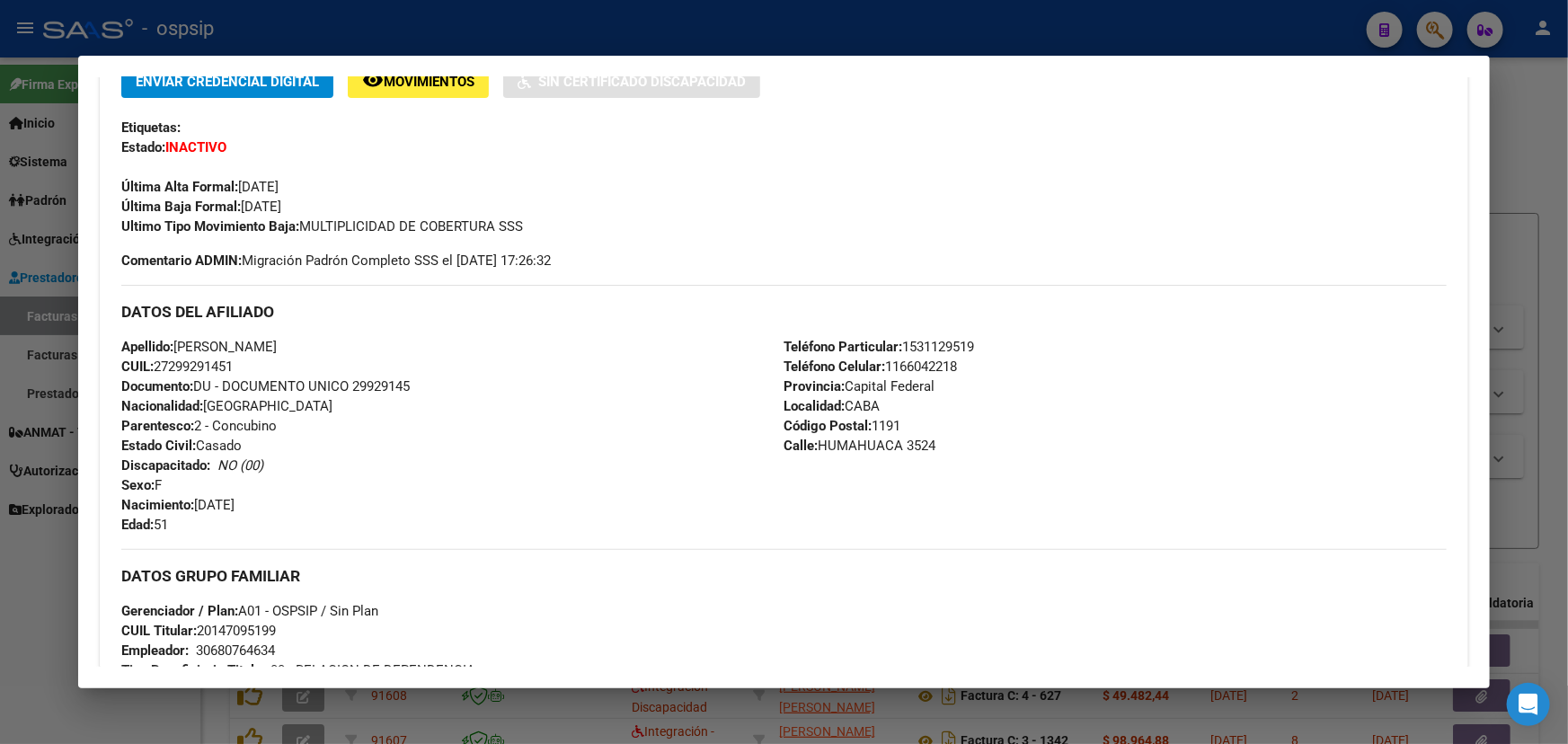
scroll to position [440, 0]
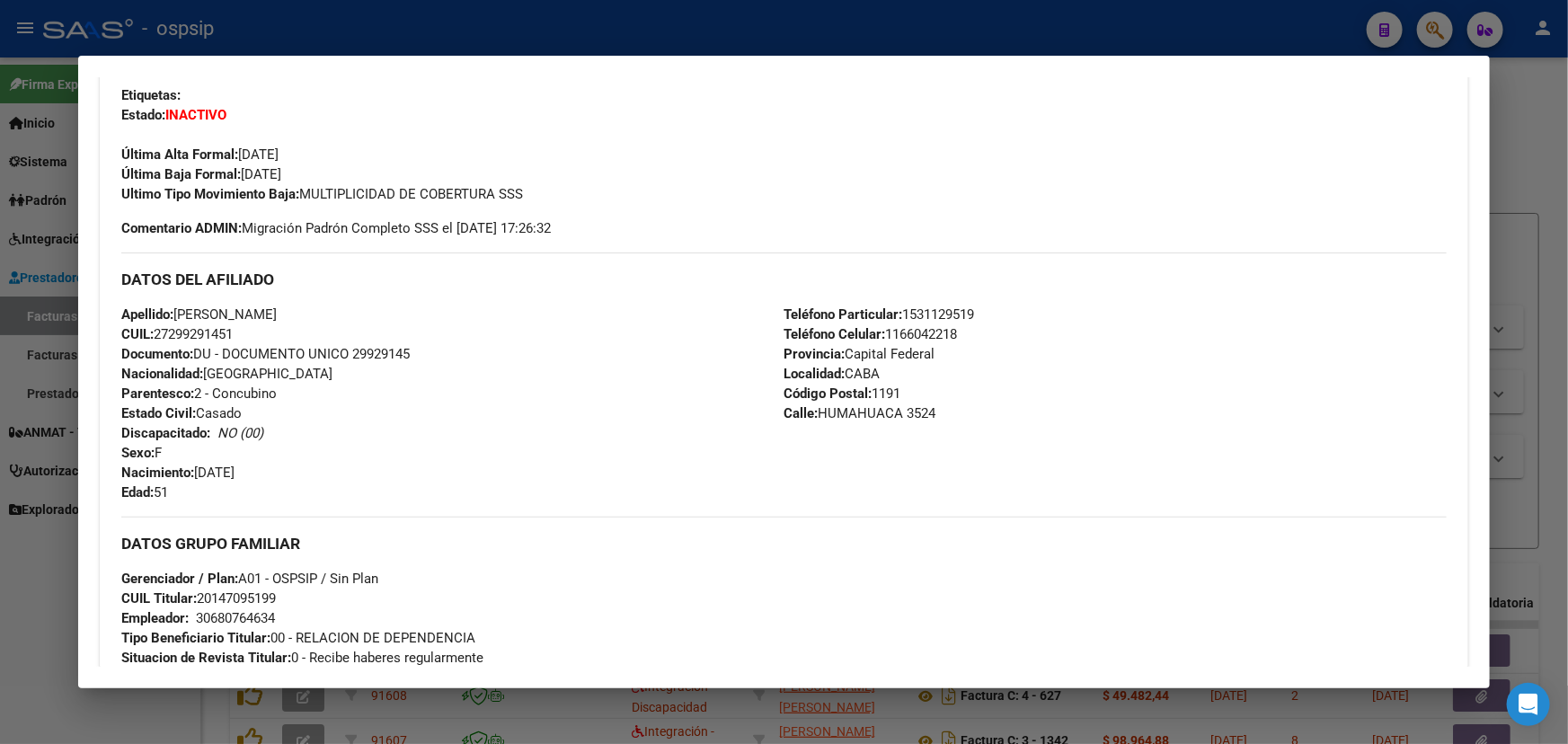
click at [221, 341] on div "Apellido: GLADIS ROSA GONZALEZ CUIL: 27299291451 Documento: DU - DOCUMENTO UNIC…" at bounding box center [452, 403] width 662 height 197
click at [220, 338] on span "CUIL: 27299291451" at bounding box center [177, 334] width 112 height 16
copy span "27299291451"
click at [1076, 258] on div "DATOS DEL AFILIADO" at bounding box center [784, 279] width 1326 height 52
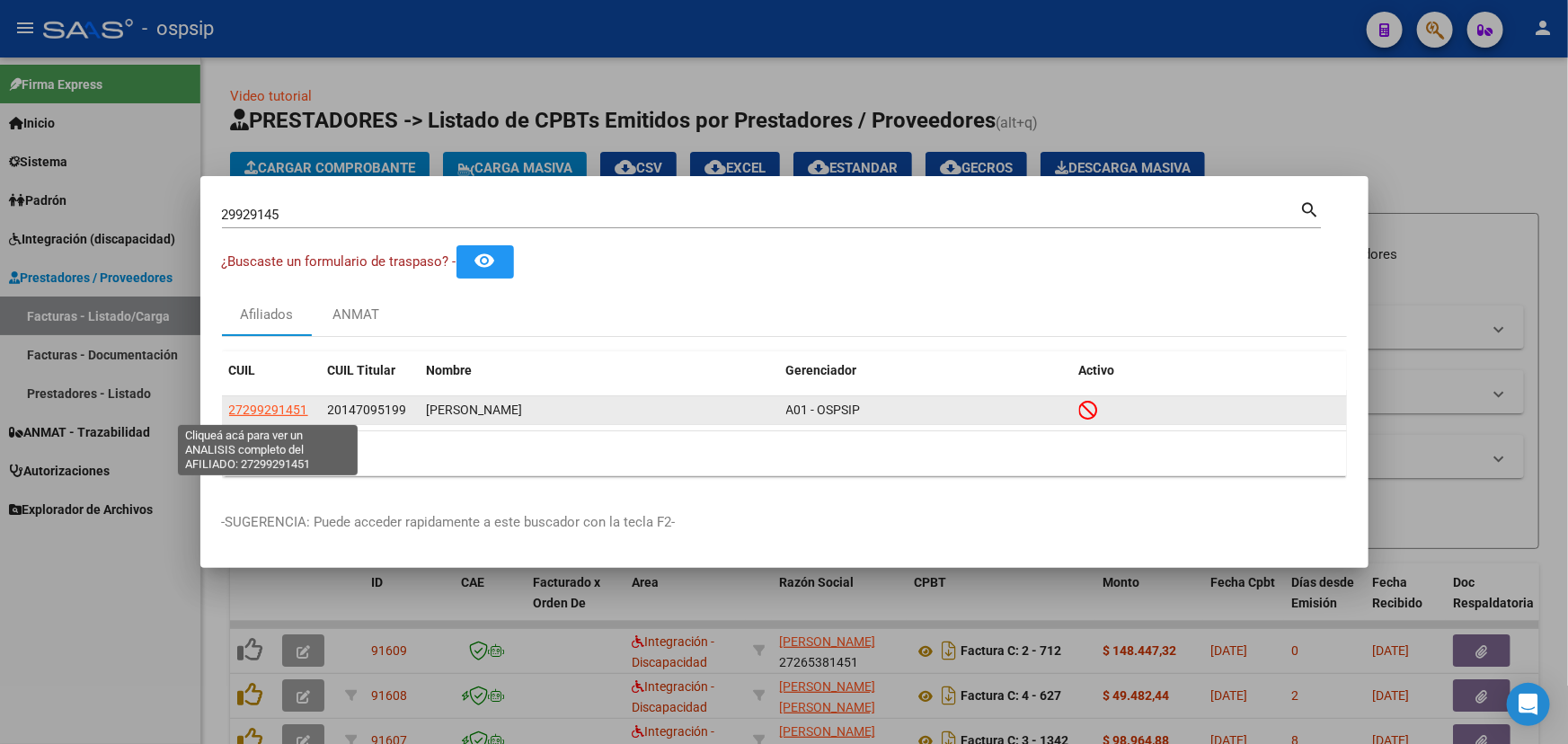
click at [263, 406] on span "27299291451" at bounding box center [268, 409] width 79 height 14
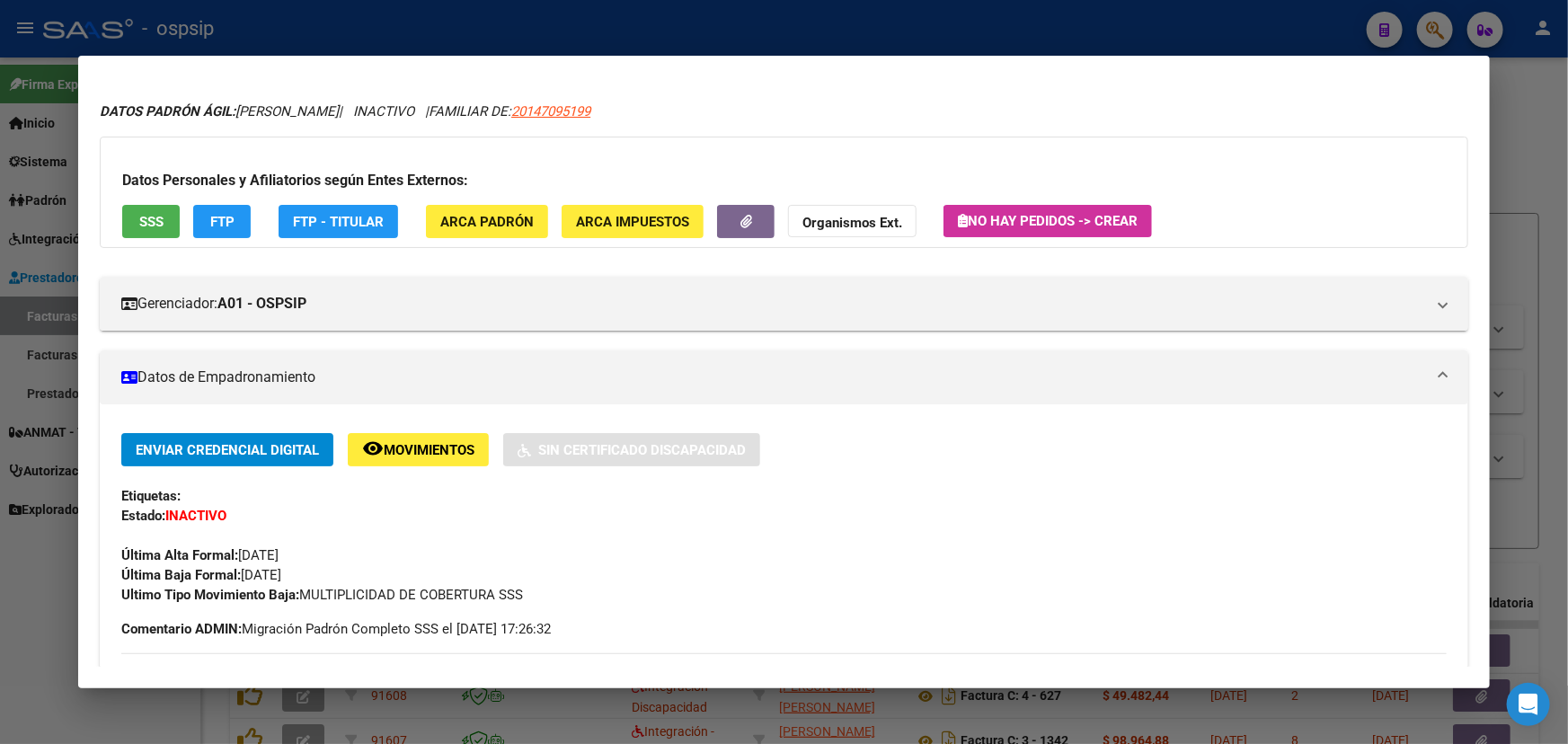
scroll to position [0, 0]
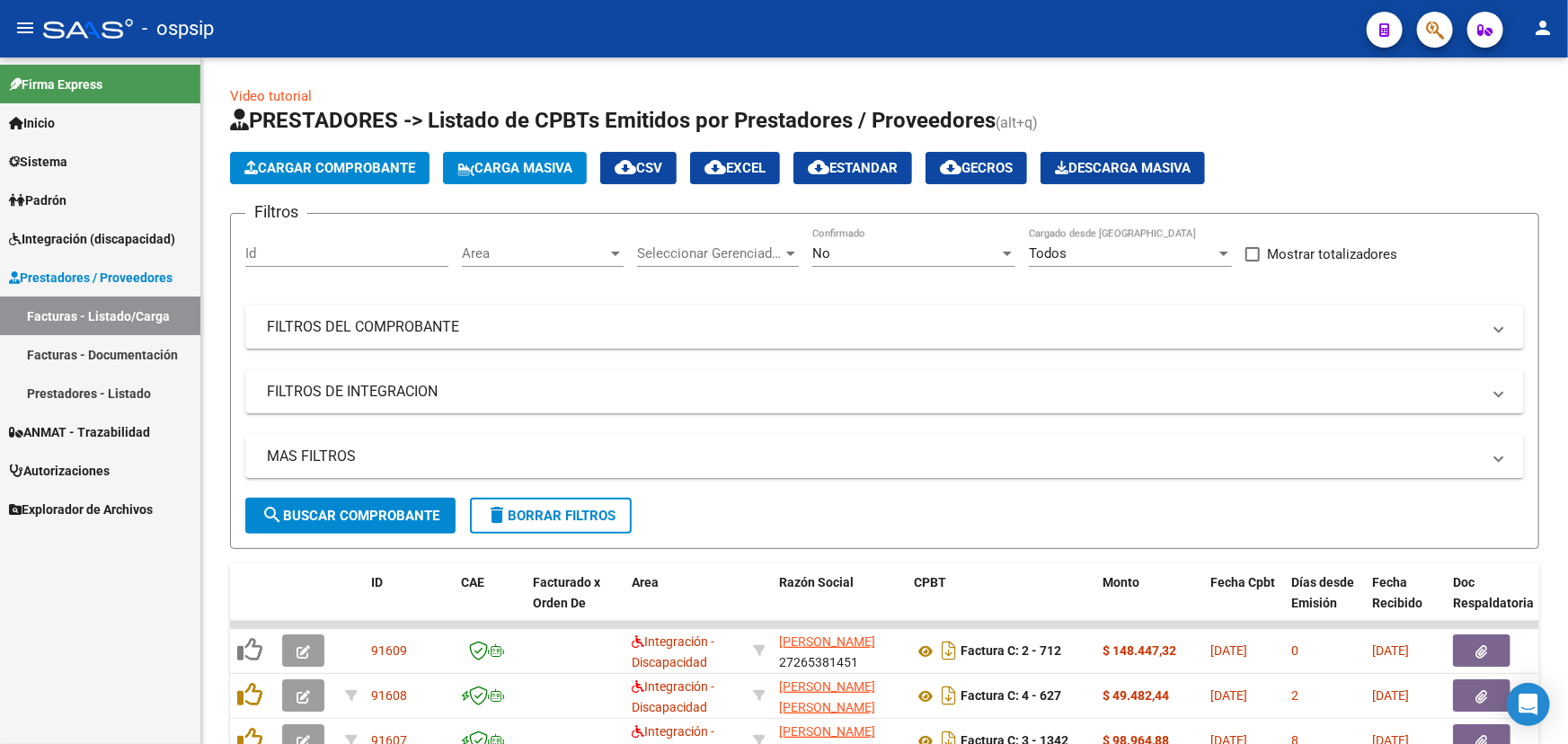
click at [1441, 18] on span "button" at bounding box center [1434, 30] width 18 height 37
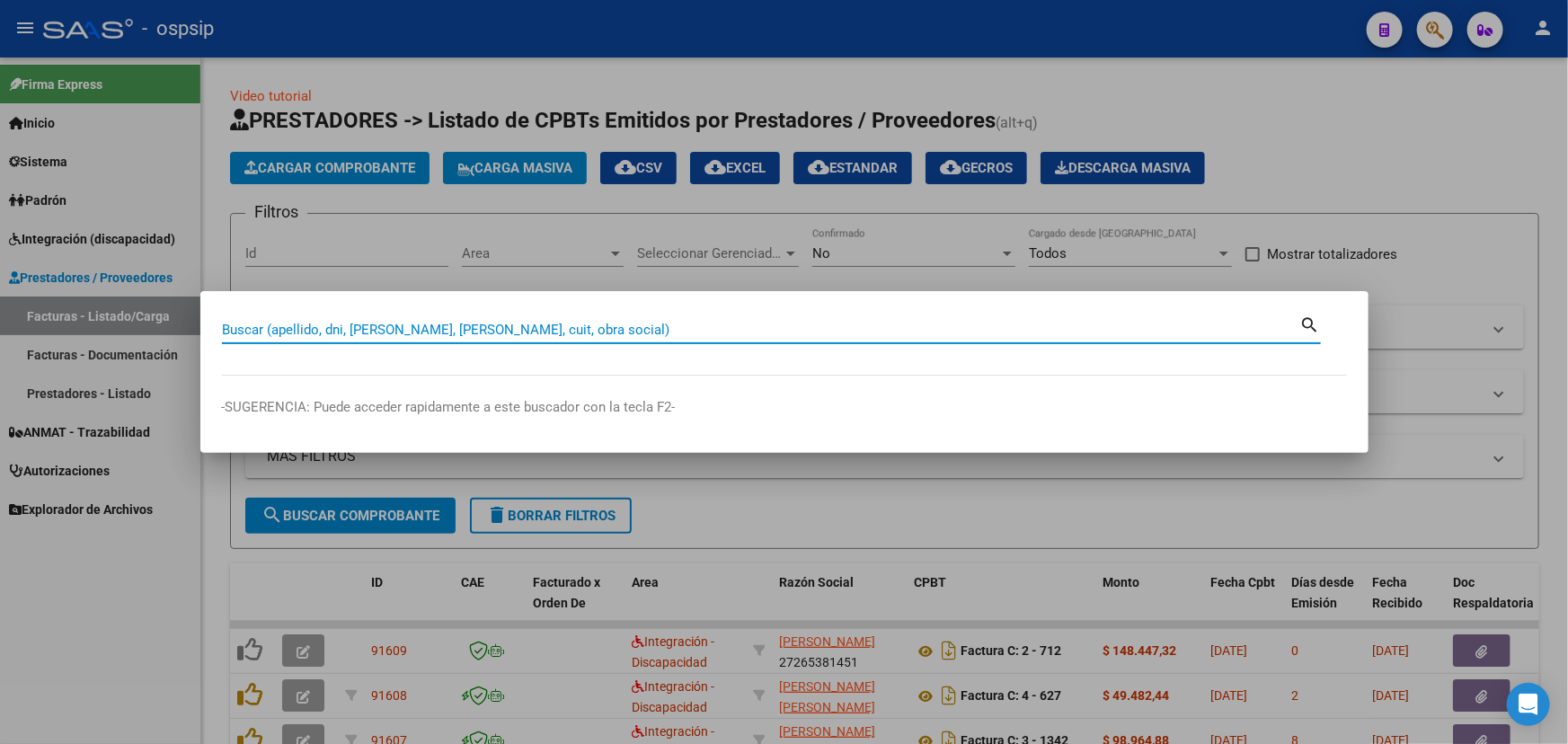
paste input "20147095199"
type input "20147095199"
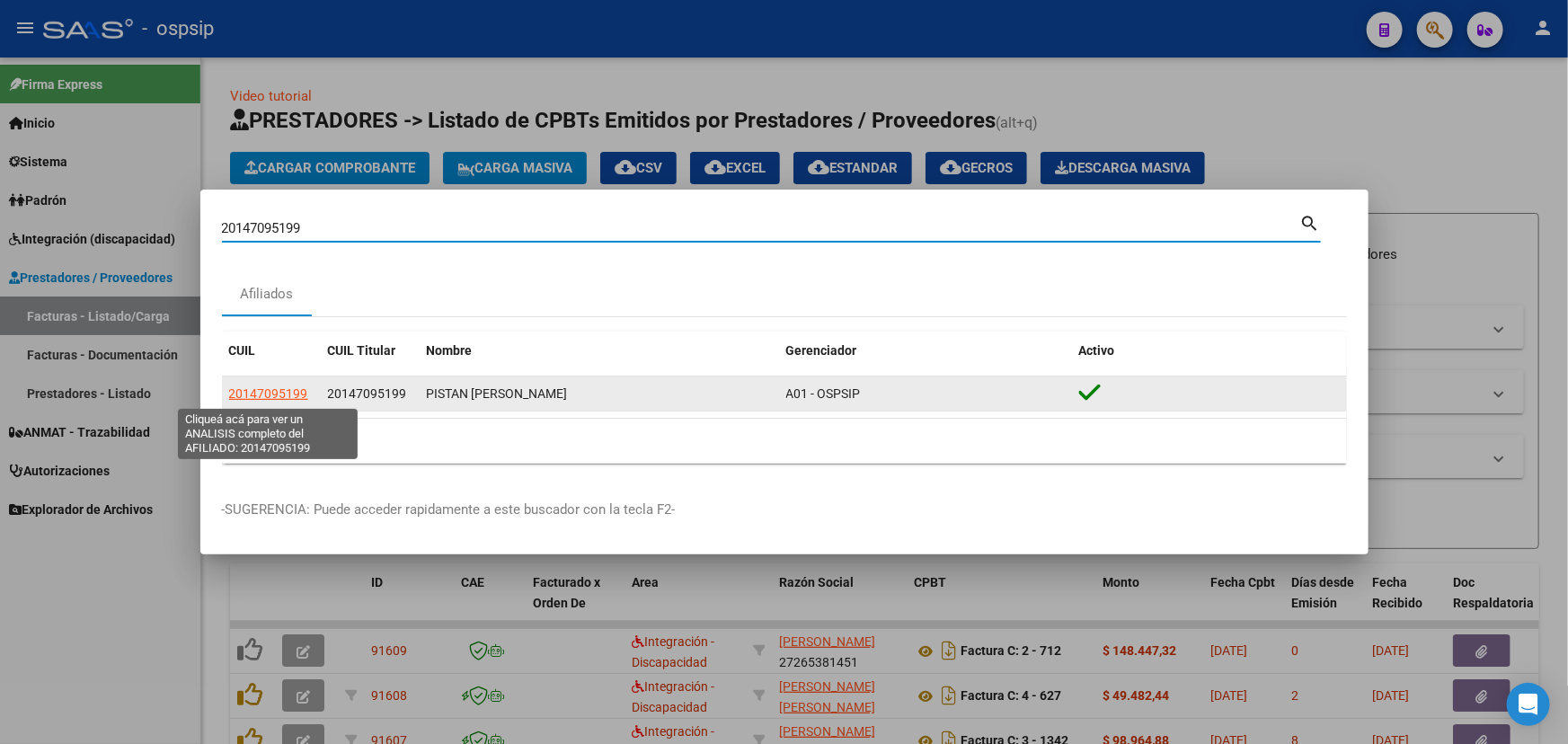
click at [285, 395] on span "20147095199" at bounding box center [268, 393] width 79 height 14
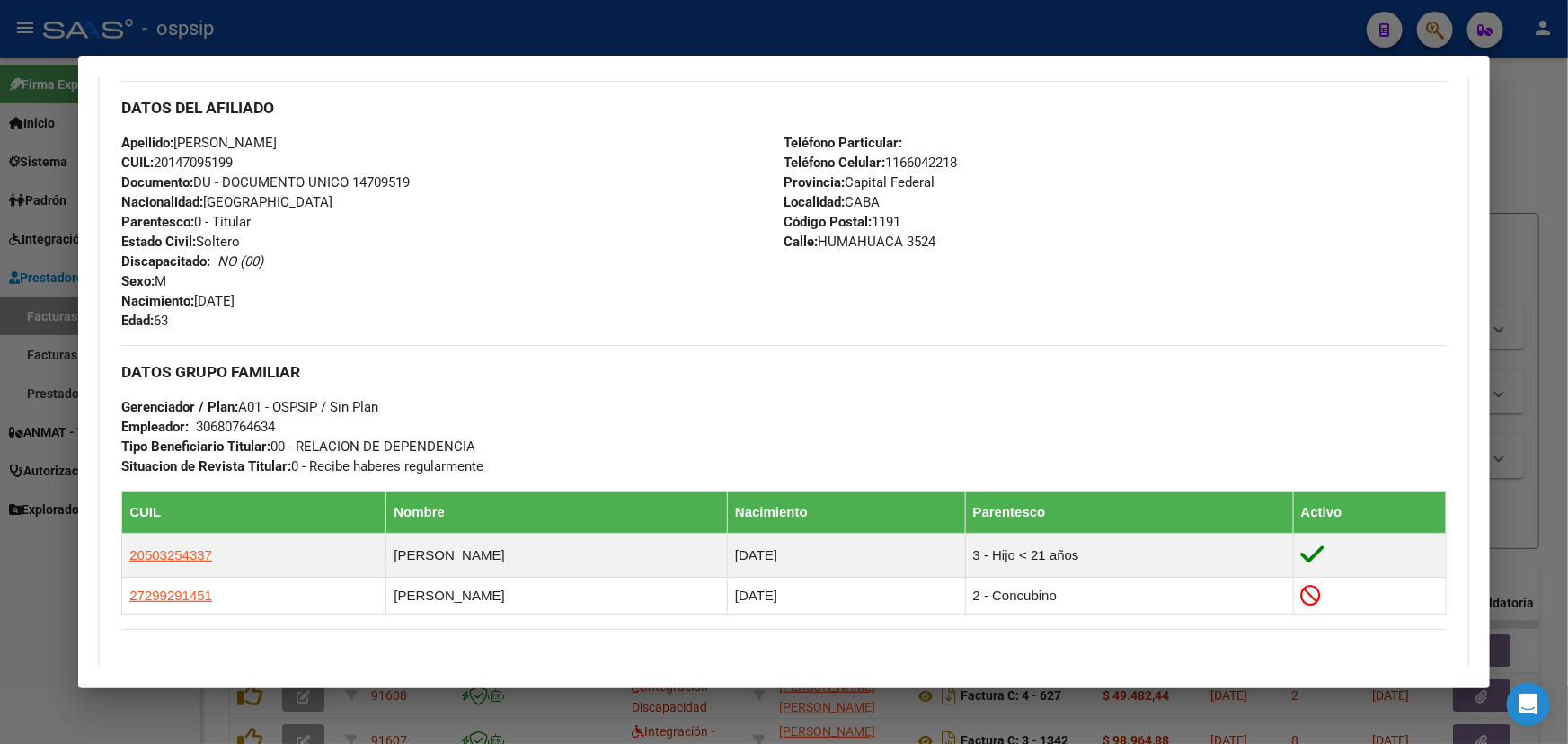
scroll to position [571, 0]
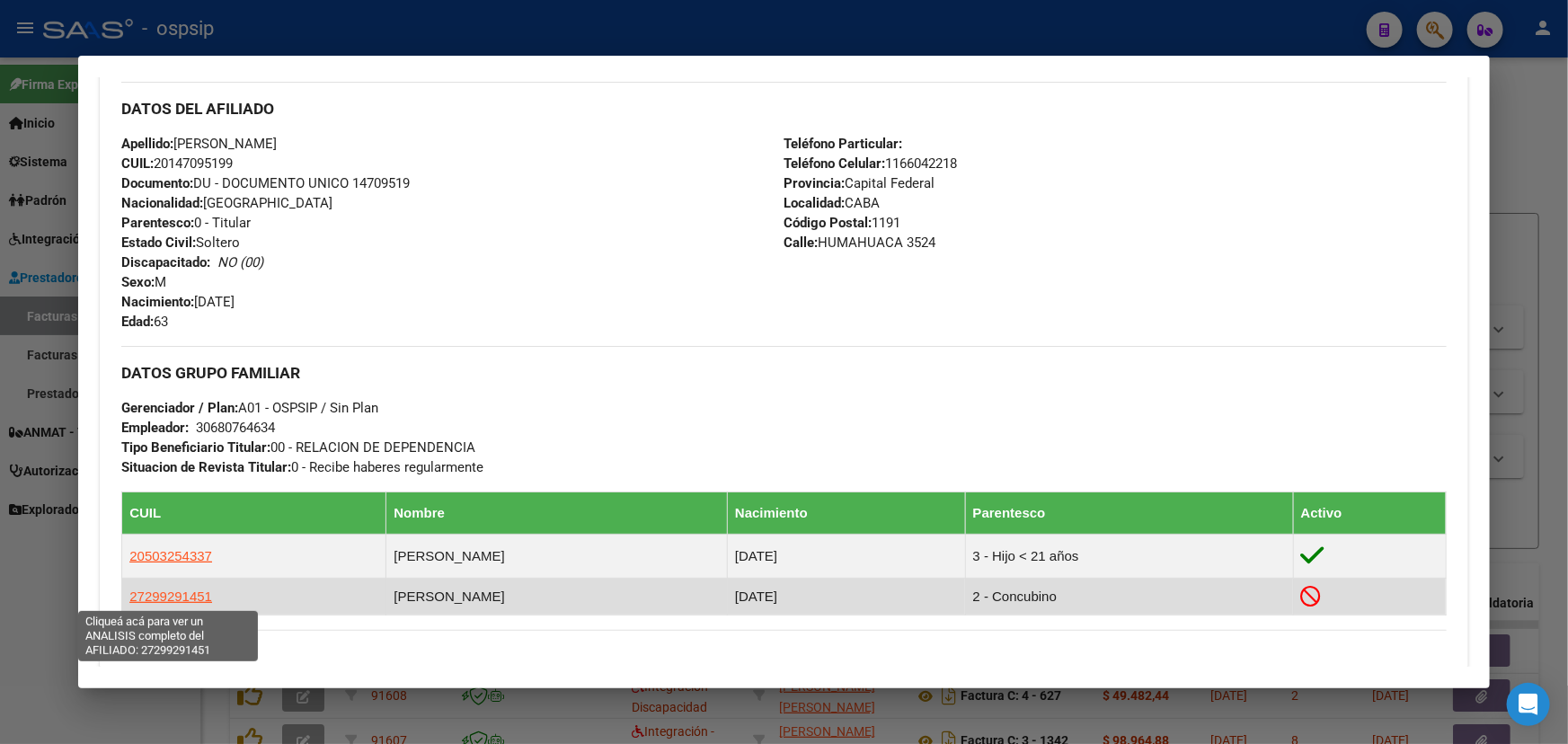
click at [154, 590] on span "27299291451" at bounding box center [171, 596] width 83 height 15
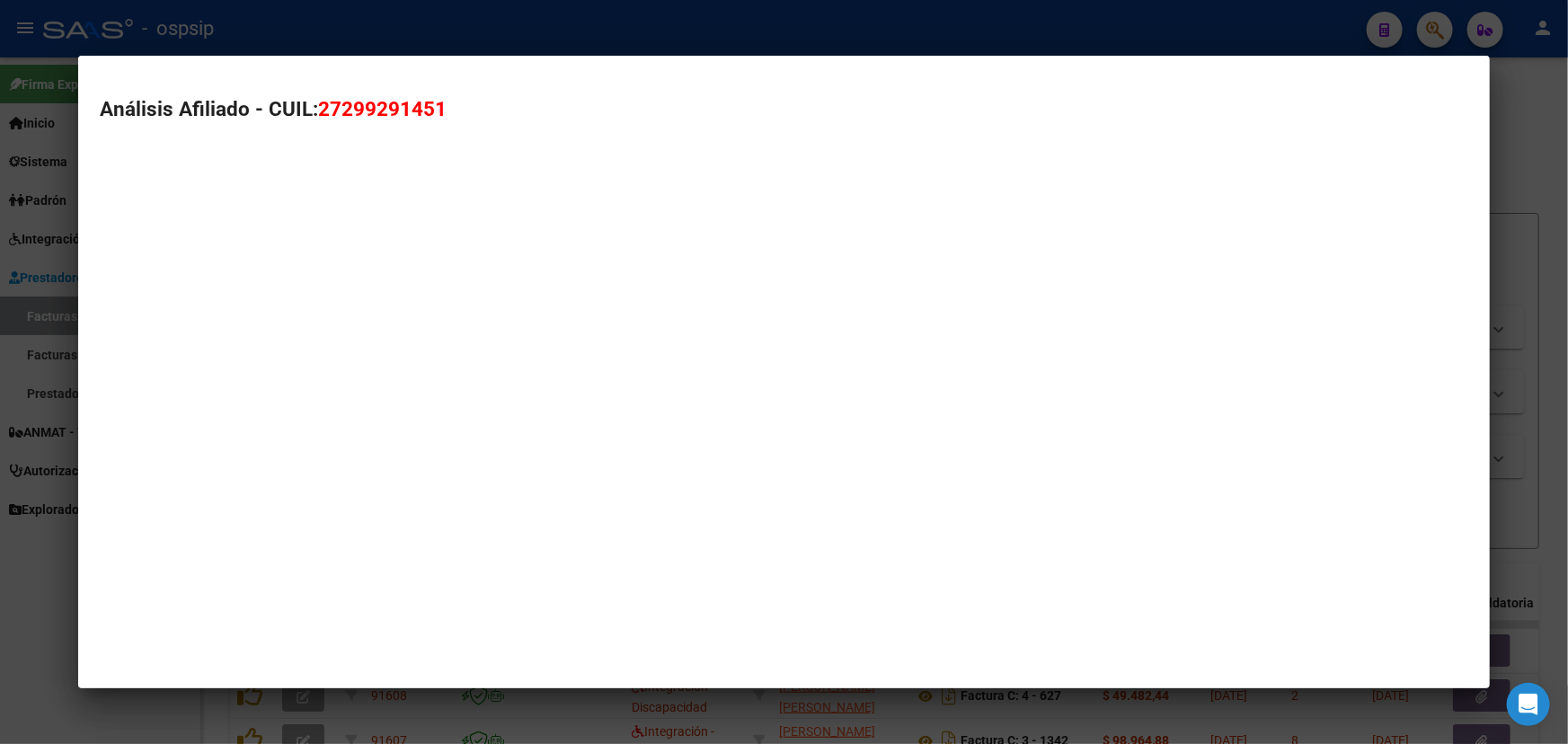
type textarea "27299291451"
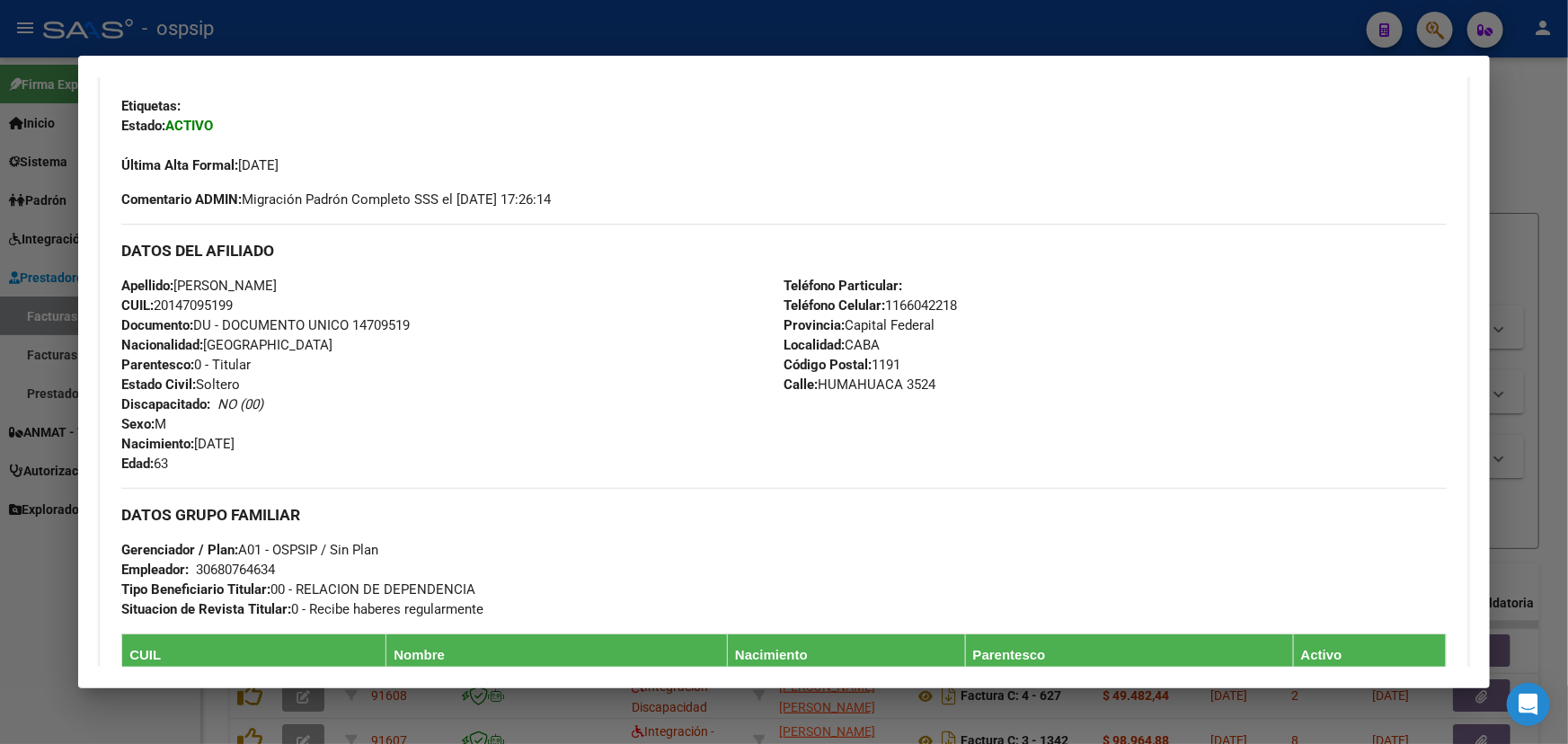
scroll to position [326, 0]
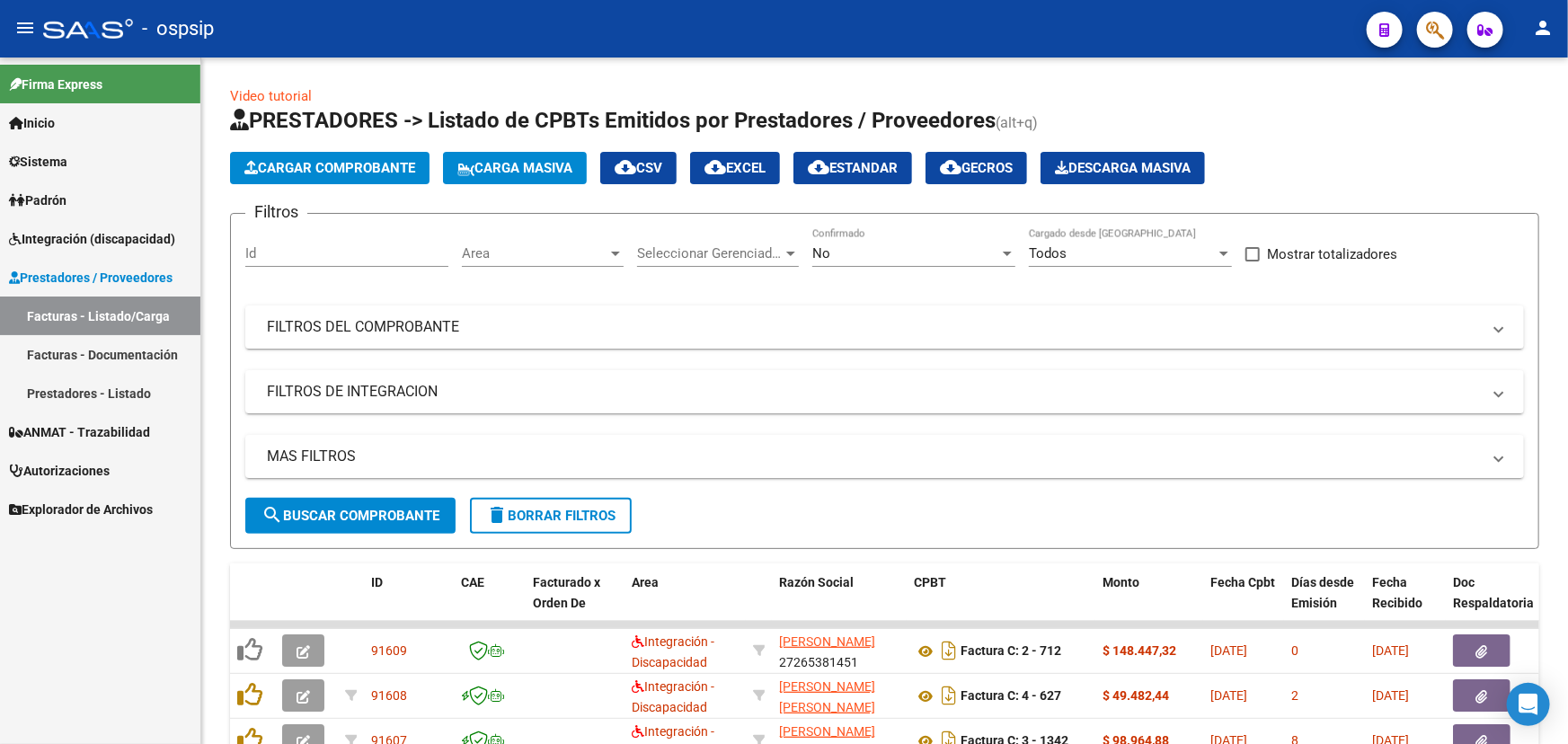
click at [1445, 23] on button "button" at bounding box center [1435, 30] width 36 height 36
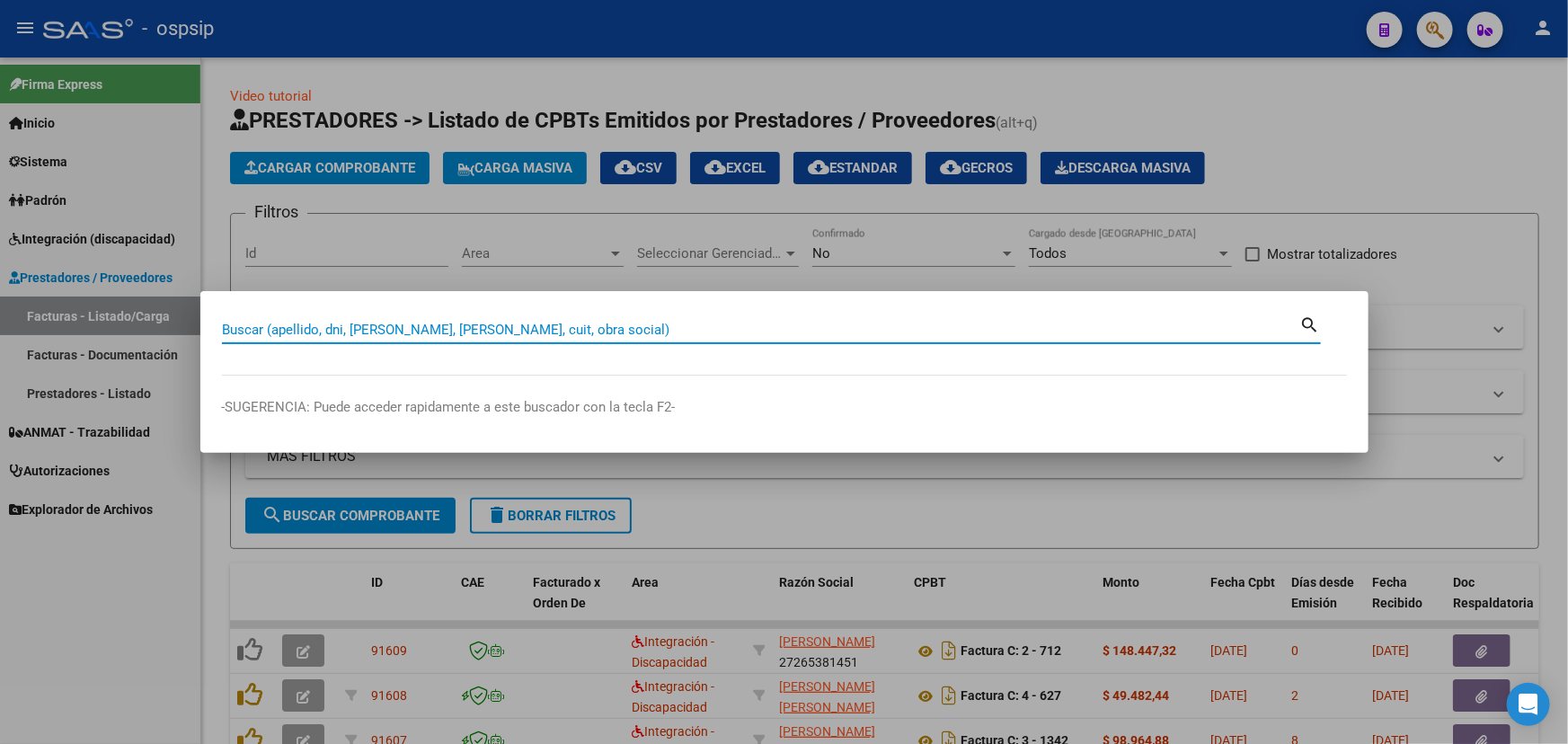
paste input "2766587453"
type input "2766587453"
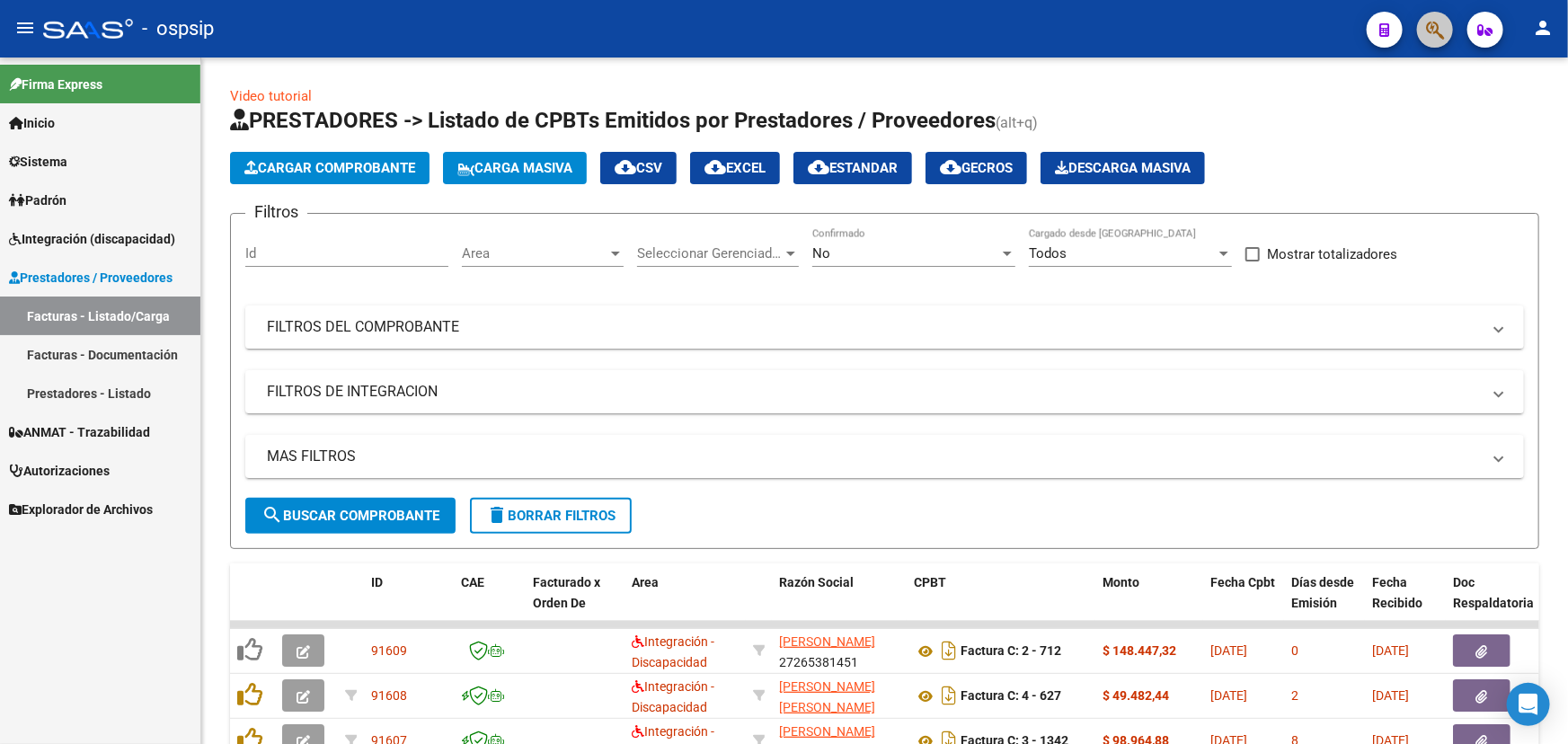
click at [1428, 17] on span "button" at bounding box center [1434, 30] width 18 height 37
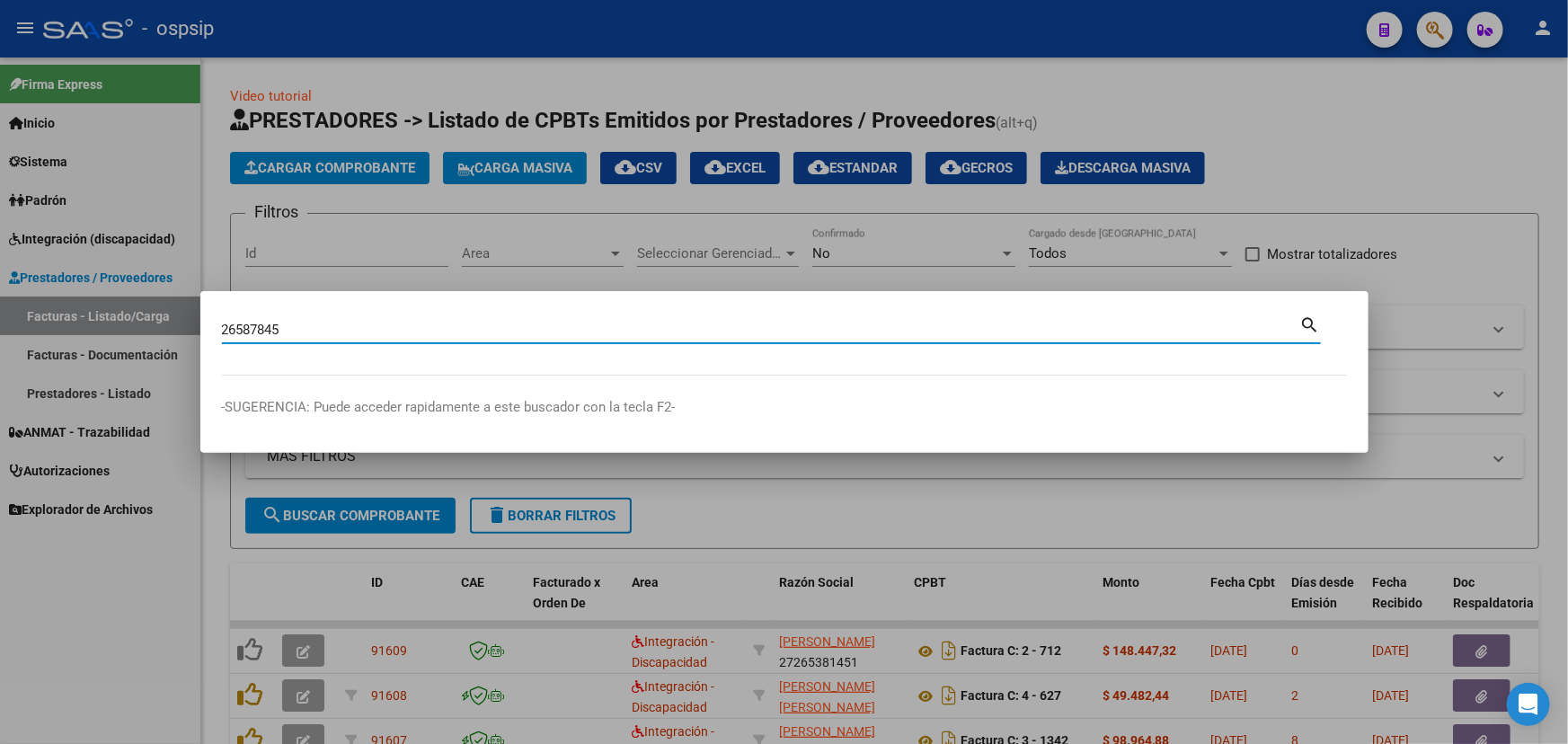
type input "26587845"
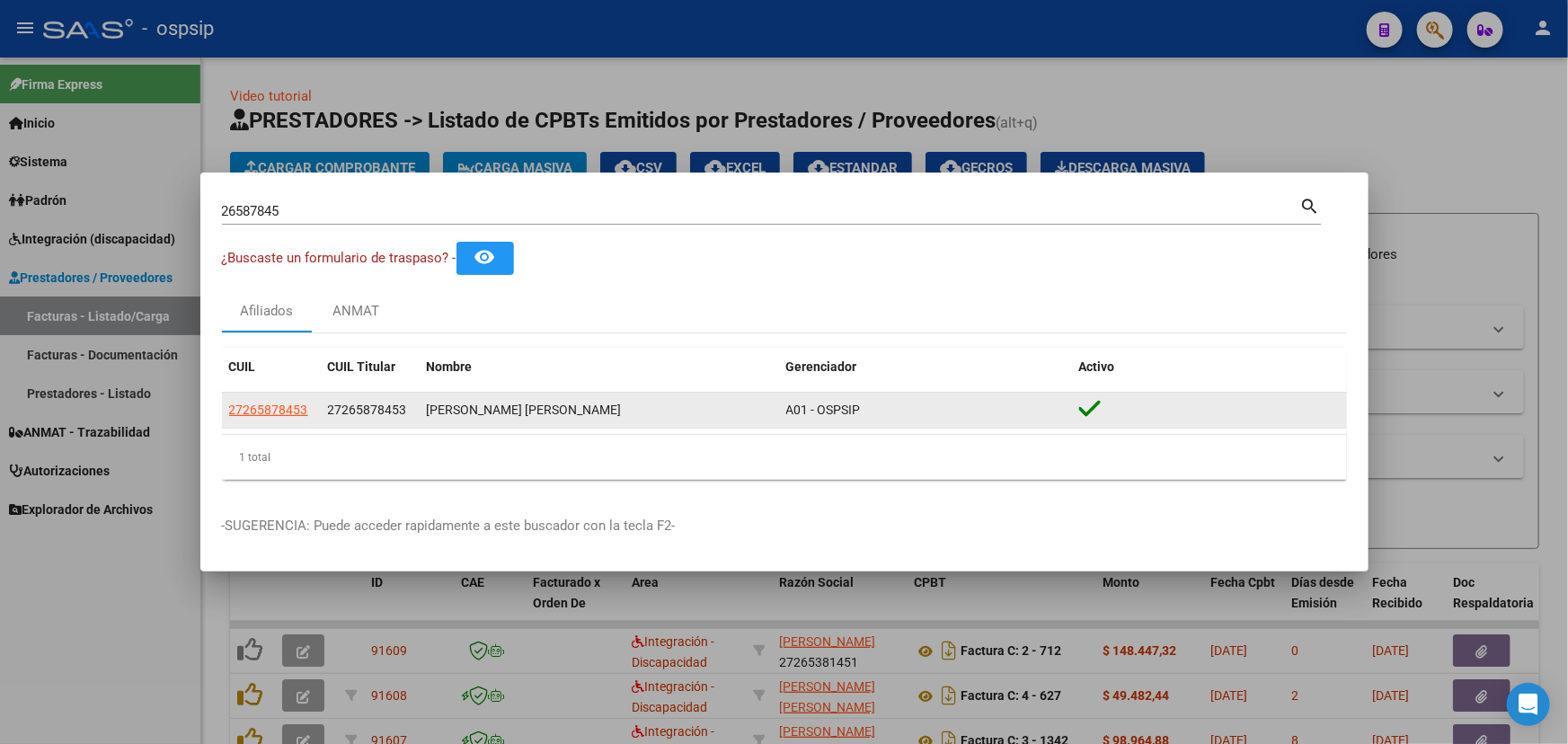
drag, startPoint x: 327, startPoint y: 412, endPoint x: 407, endPoint y: 416, distance: 80.1
click at [407, 416] on div "27265878453" at bounding box center [370, 410] width 84 height 21
copy span "27265878453"
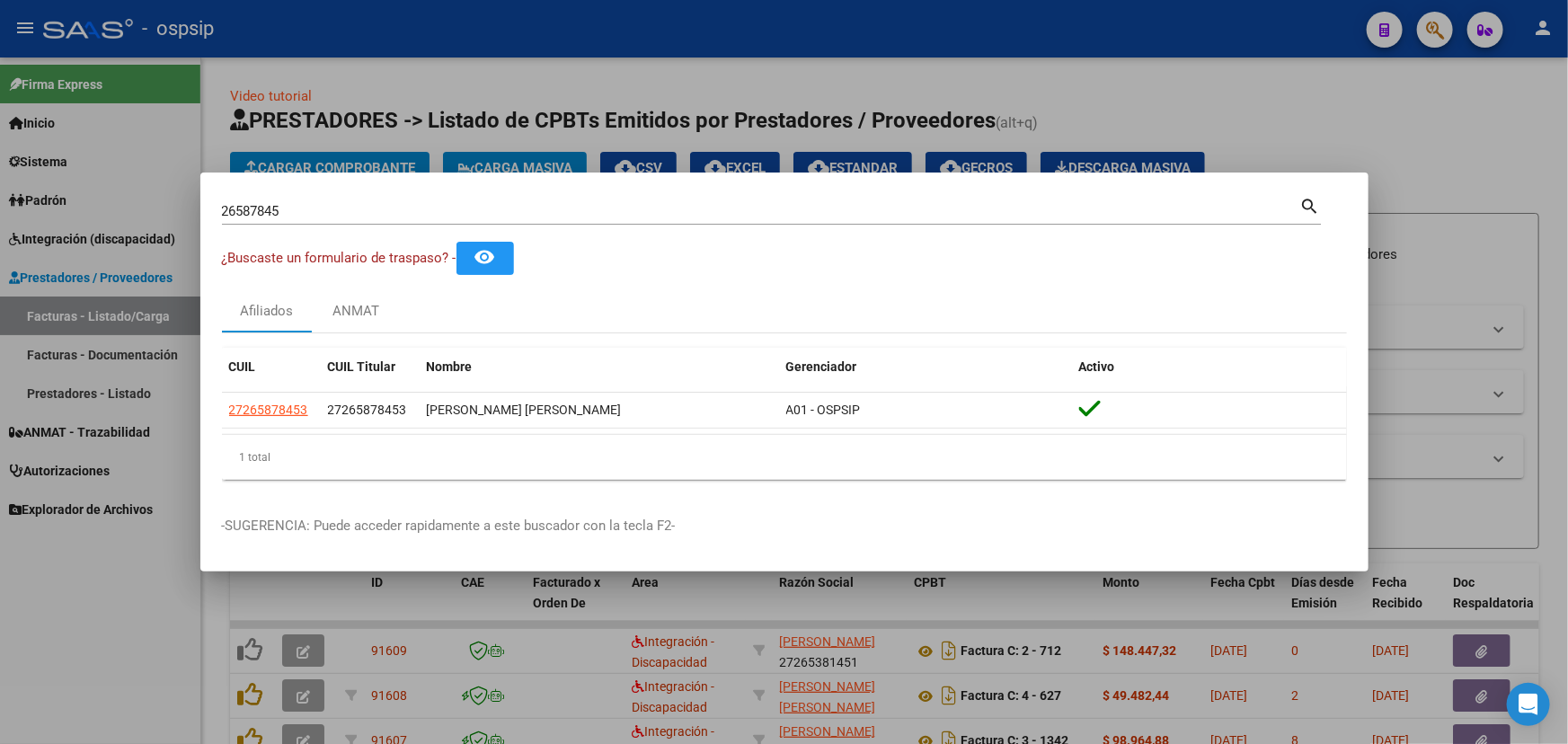
click at [559, 468] on div "1 total" at bounding box center [784, 457] width 1125 height 45
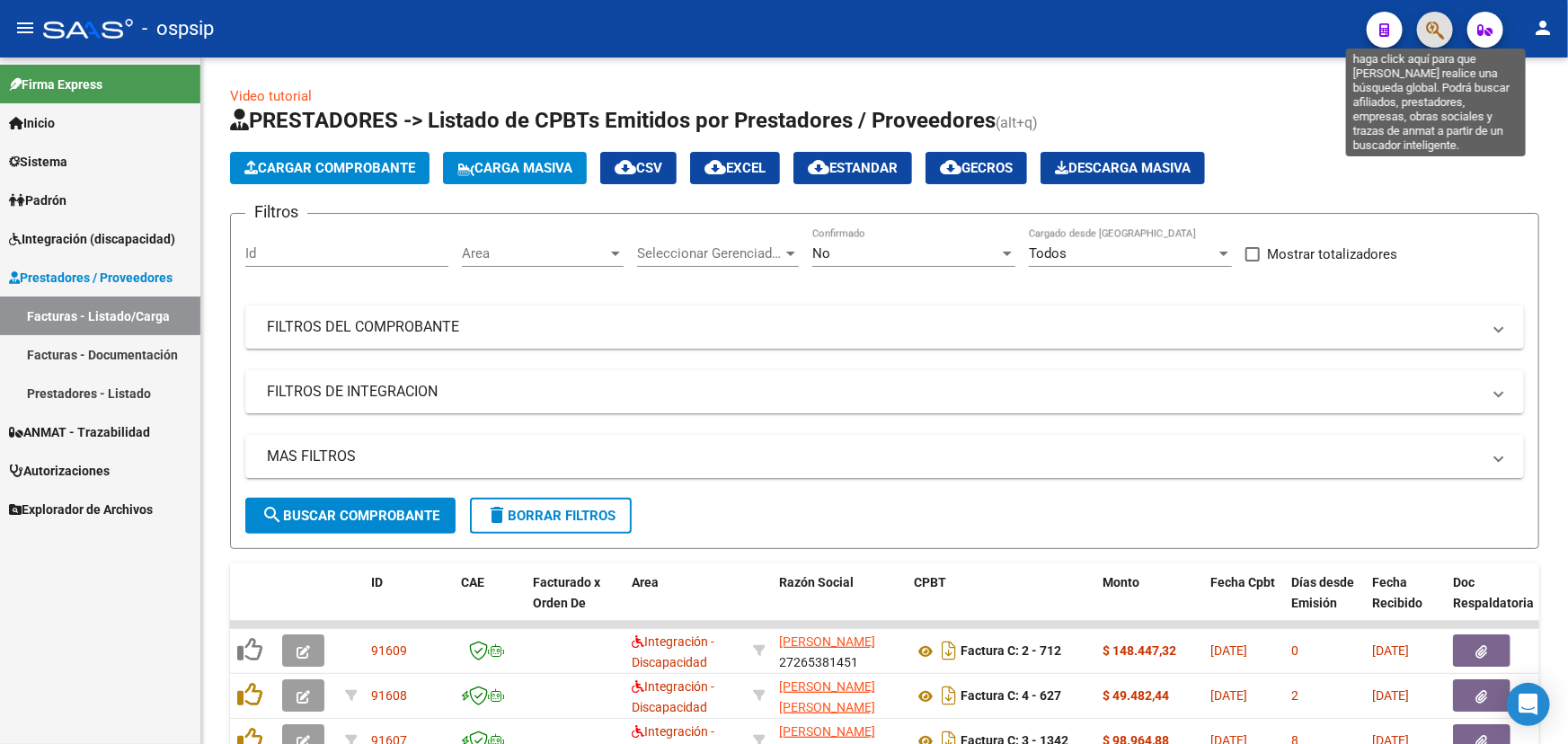
click at [1435, 18] on span "button" at bounding box center [1434, 30] width 18 height 37
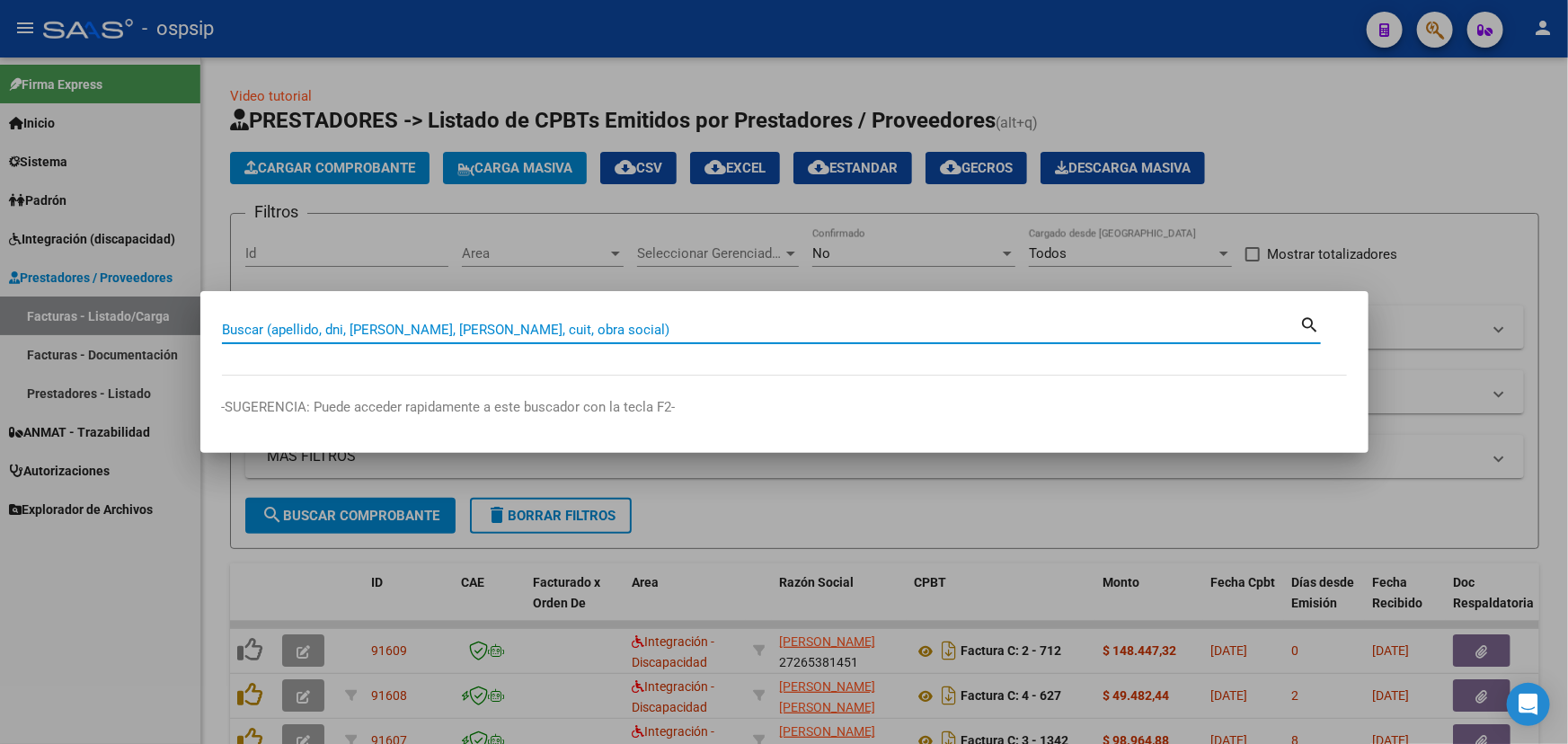
paste input "20139031319"
type input "20139031319"
